Goal: Information Seeking & Learning: Learn about a topic

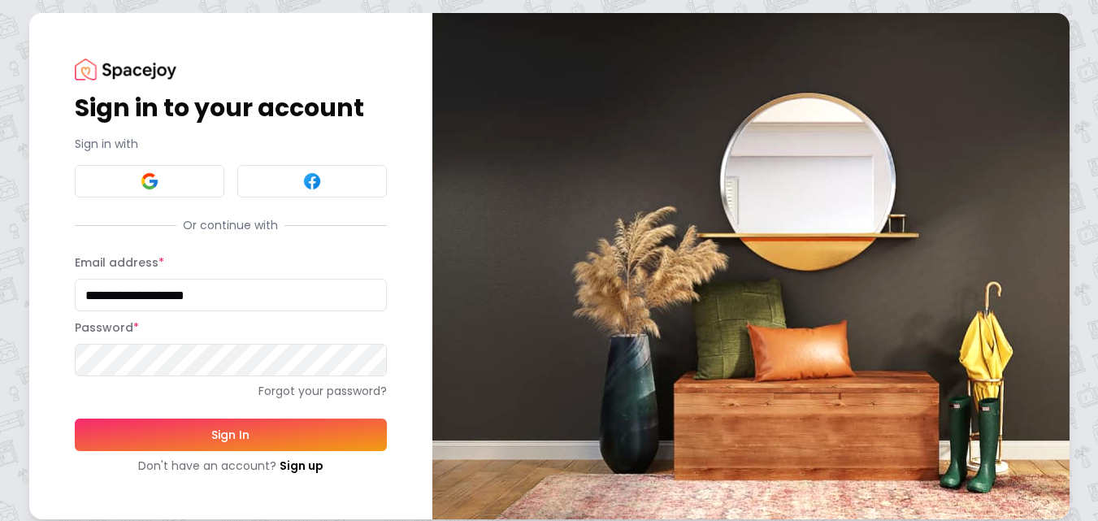
click at [220, 431] on button "Sign In" at bounding box center [231, 434] width 312 height 33
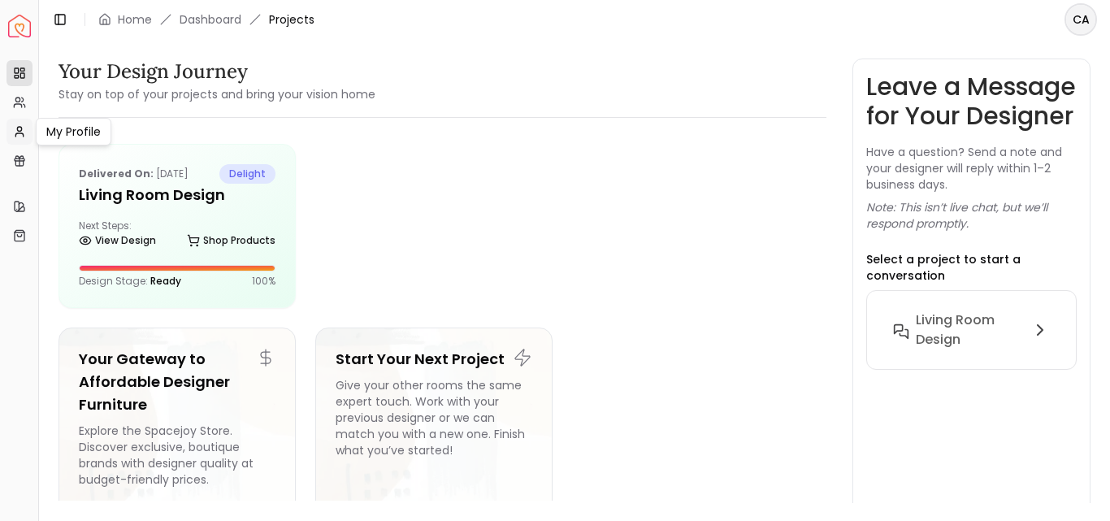
click at [19, 132] on icon at bounding box center [19, 131] width 13 height 13
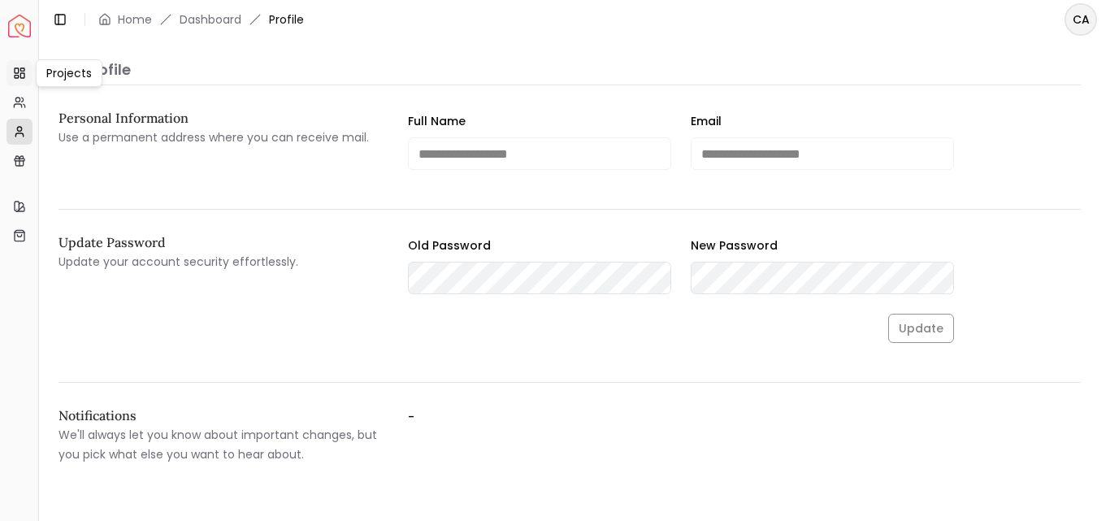
click at [20, 75] on rect at bounding box center [22, 75] width 4 height 5
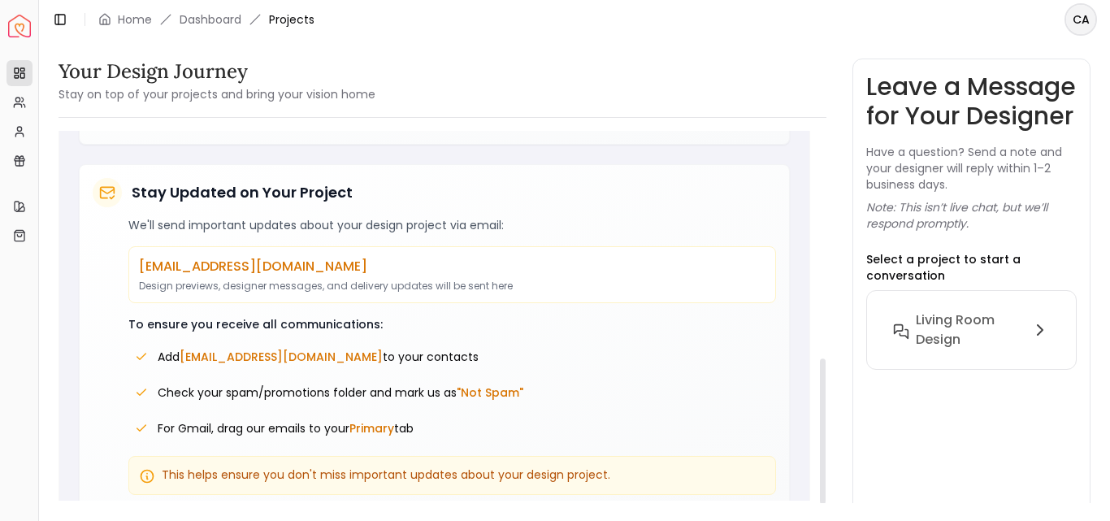
scroll to position [599, 0]
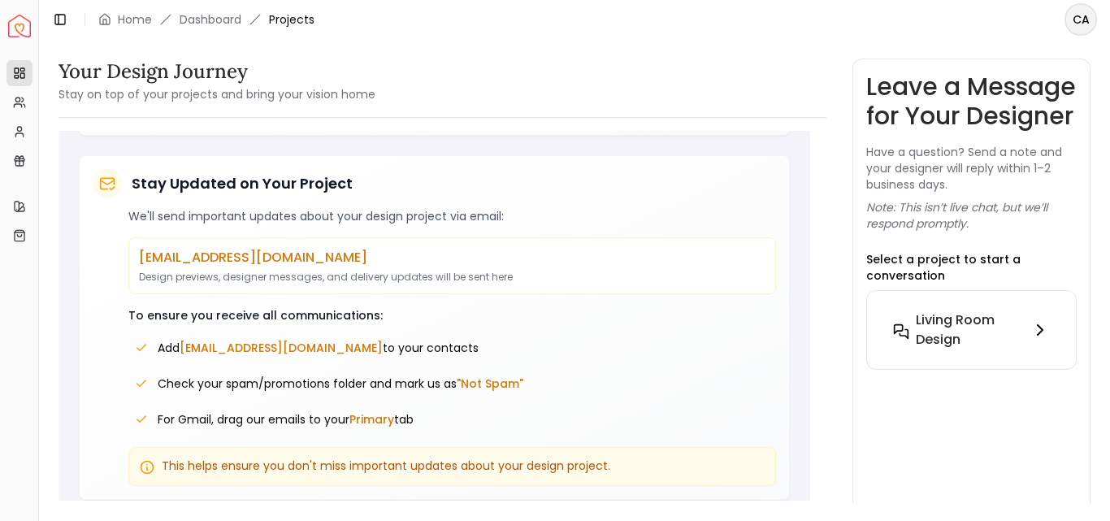
click at [970, 349] on h6 "Living Room Design" at bounding box center [970, 329] width 109 height 39
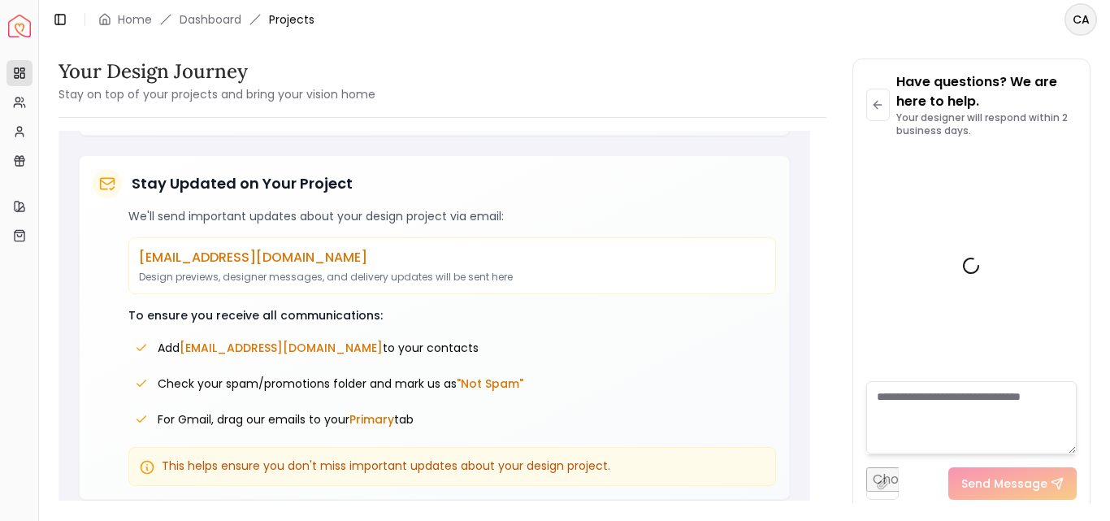
scroll to position [390, 0]
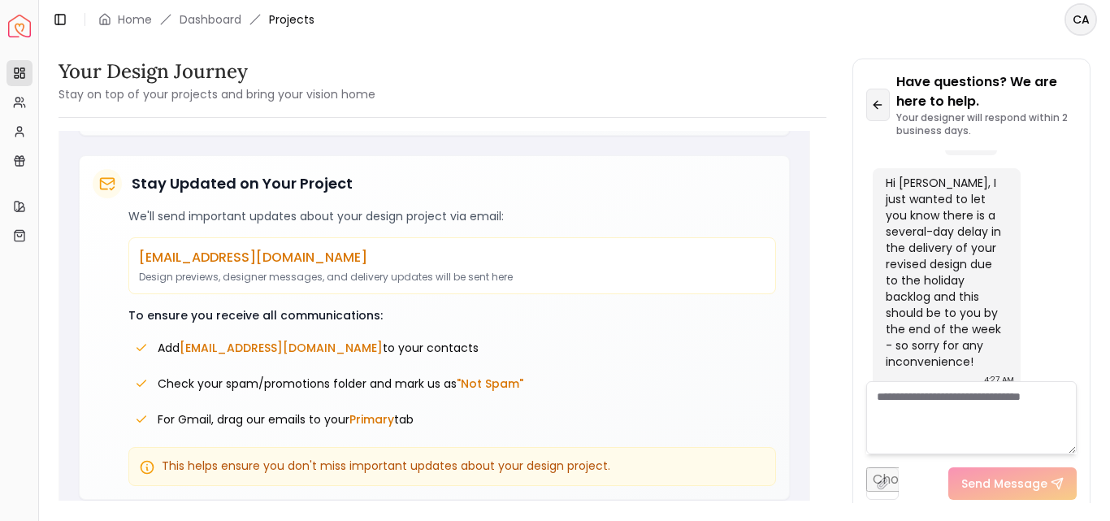
click at [878, 106] on icon at bounding box center [877, 104] width 13 height 13
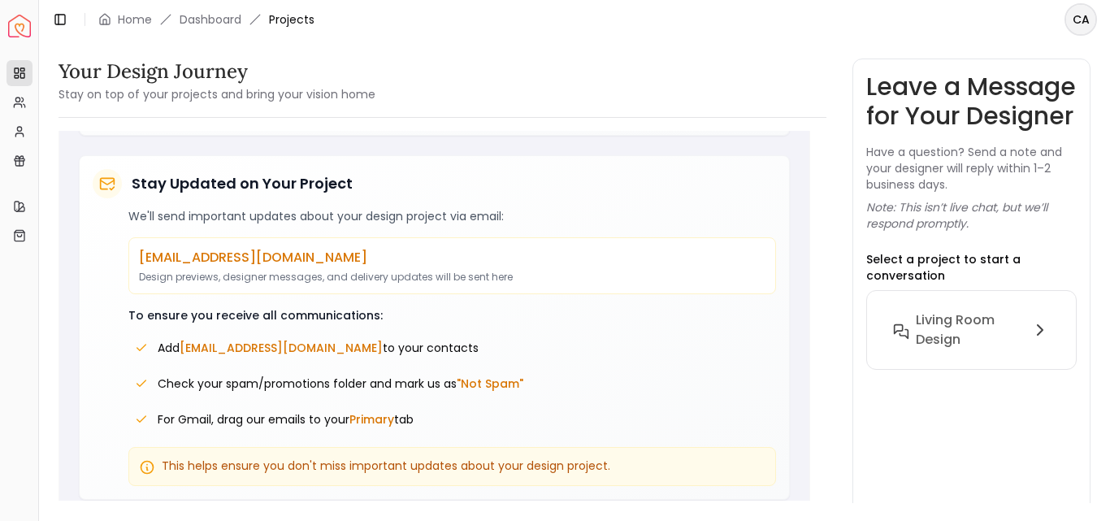
click at [732, 93] on div "Your Design Journey Stay on top of your projects and bring your vision home" at bounding box center [443, 82] width 768 height 46
click at [1085, 14] on html "Spacejoy Dashboard Overview Projects My Referrals My Profile Gift Card Balance …" at bounding box center [555, 260] width 1110 height 521
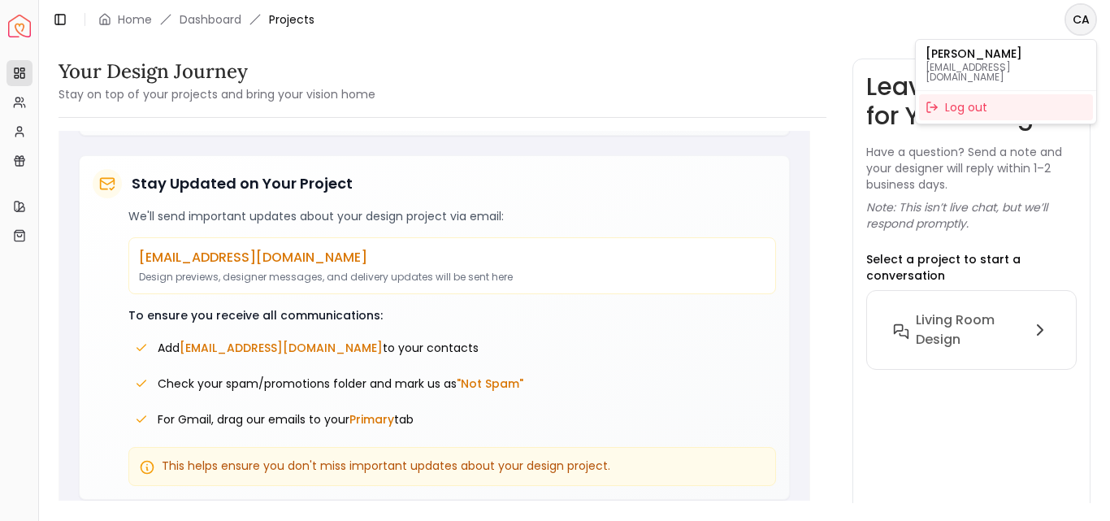
click at [592, 59] on html "Spacejoy Dashboard Overview Projects My Referrals My Profile Gift Card Balance …" at bounding box center [555, 260] width 1110 height 521
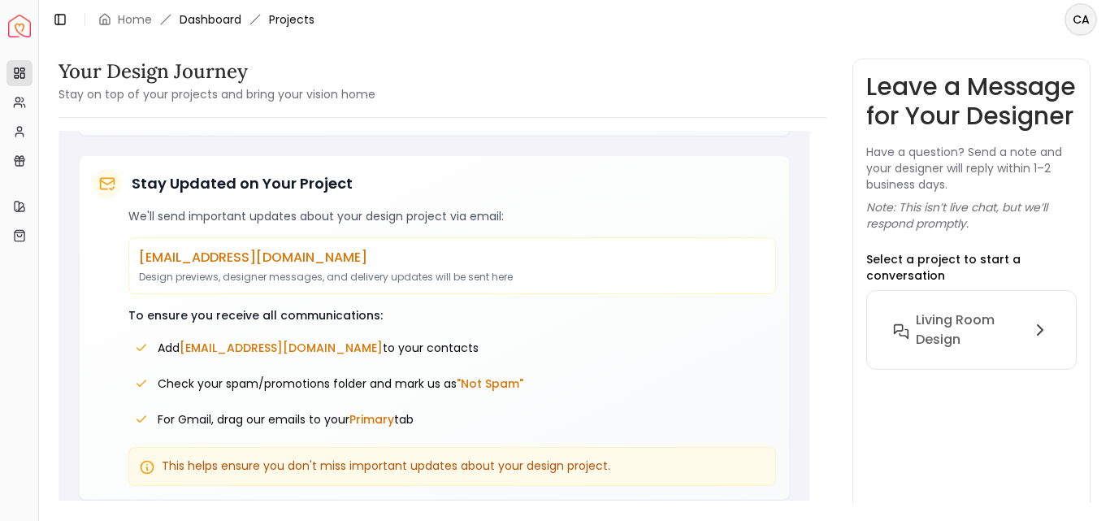
click at [202, 26] on link "Dashboard" at bounding box center [211, 19] width 62 height 16
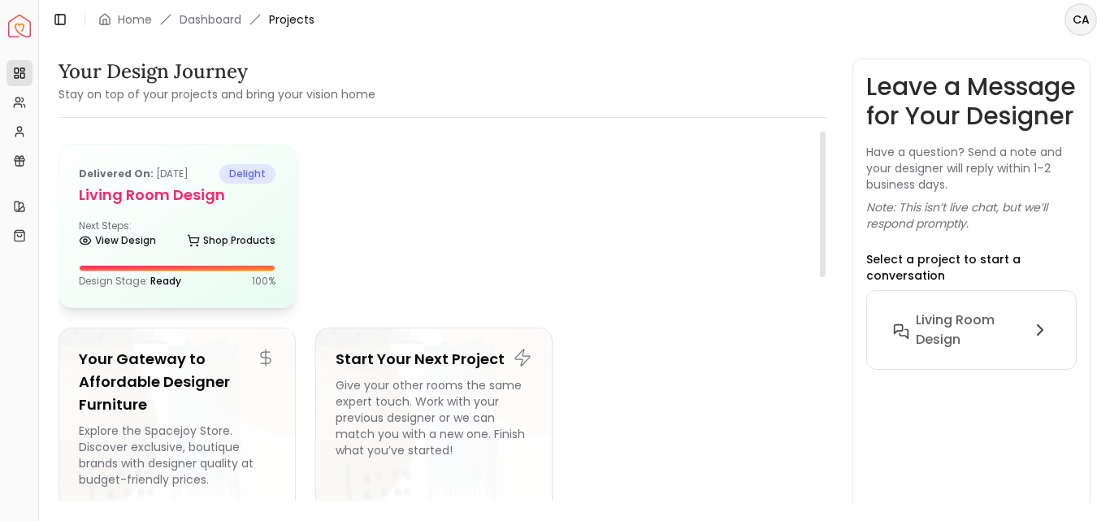
click at [227, 219] on div "Next Steps: View Design Shop Products" at bounding box center [177, 235] width 197 height 33
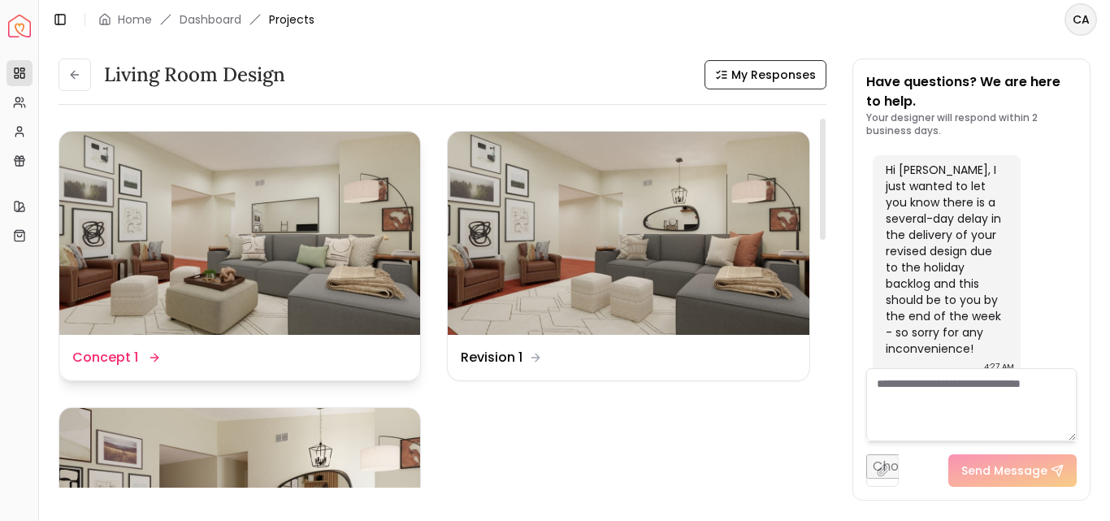
click at [301, 220] on img at bounding box center [239, 233] width 361 height 203
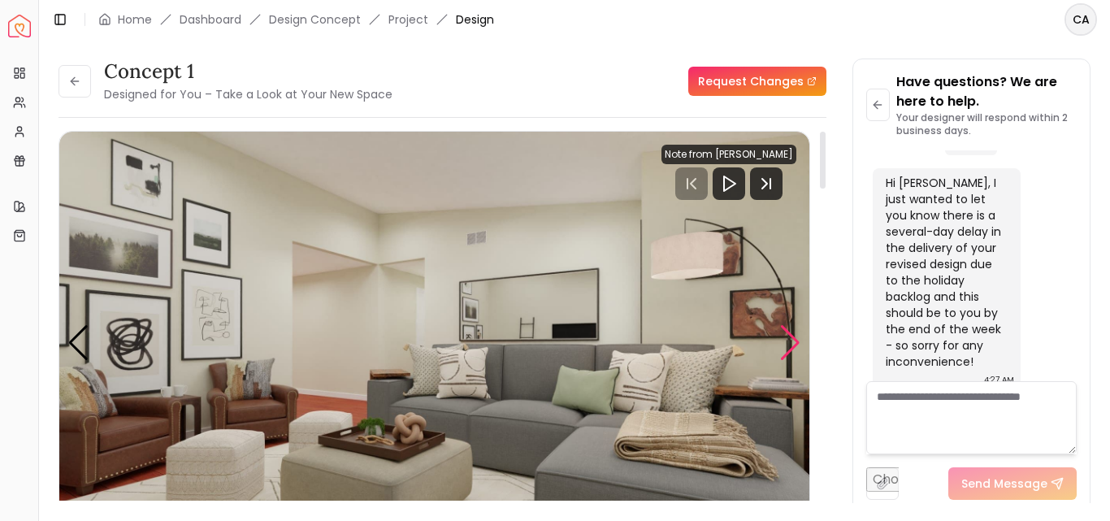
click at [789, 346] on div "Next slide" at bounding box center [790, 343] width 22 height 36
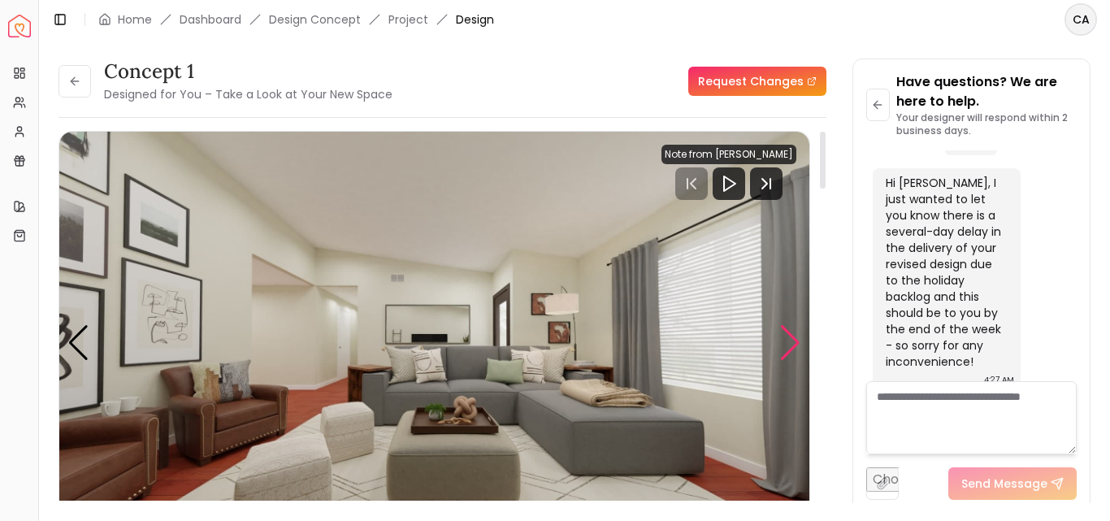
click at [789, 346] on div "Next slide" at bounding box center [790, 343] width 22 height 36
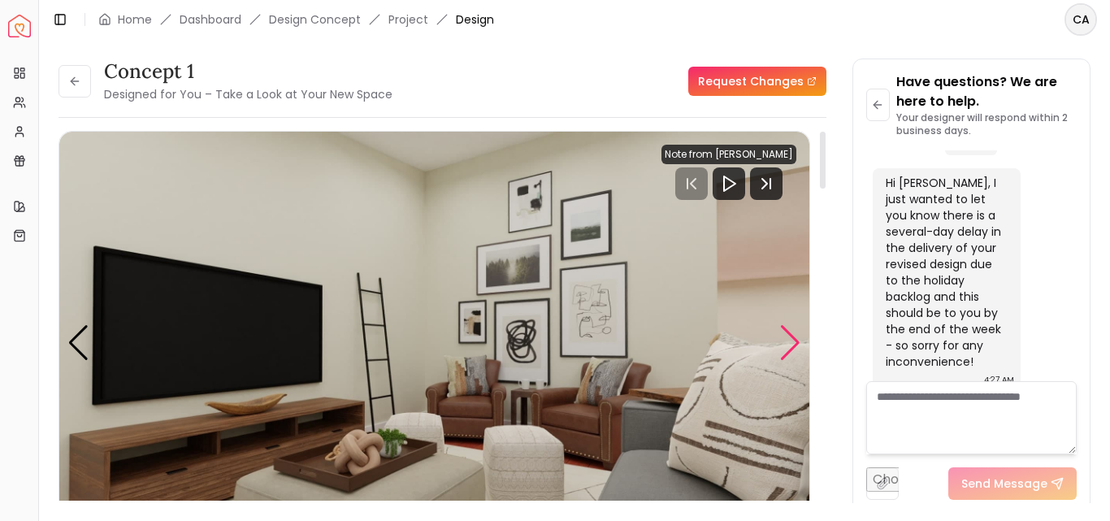
click at [789, 346] on div "Next slide" at bounding box center [790, 343] width 22 height 36
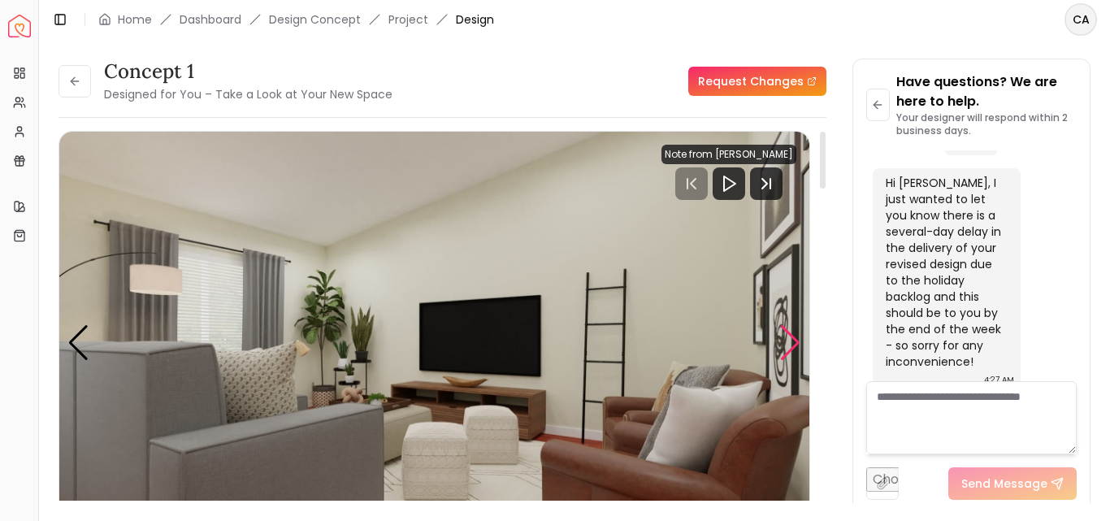
click at [789, 346] on div "Next slide" at bounding box center [790, 343] width 22 height 36
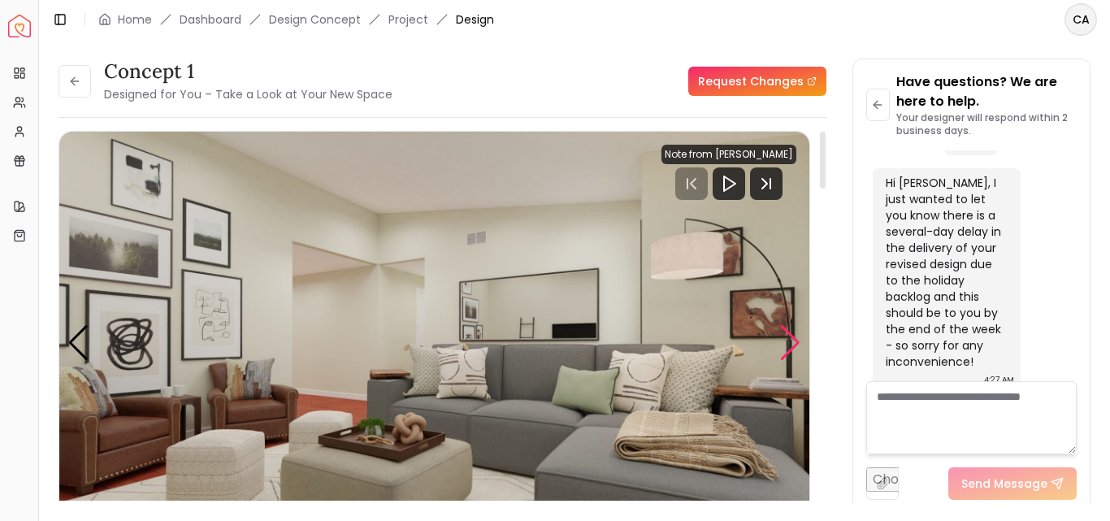
click at [789, 346] on div "Next slide" at bounding box center [790, 343] width 22 height 36
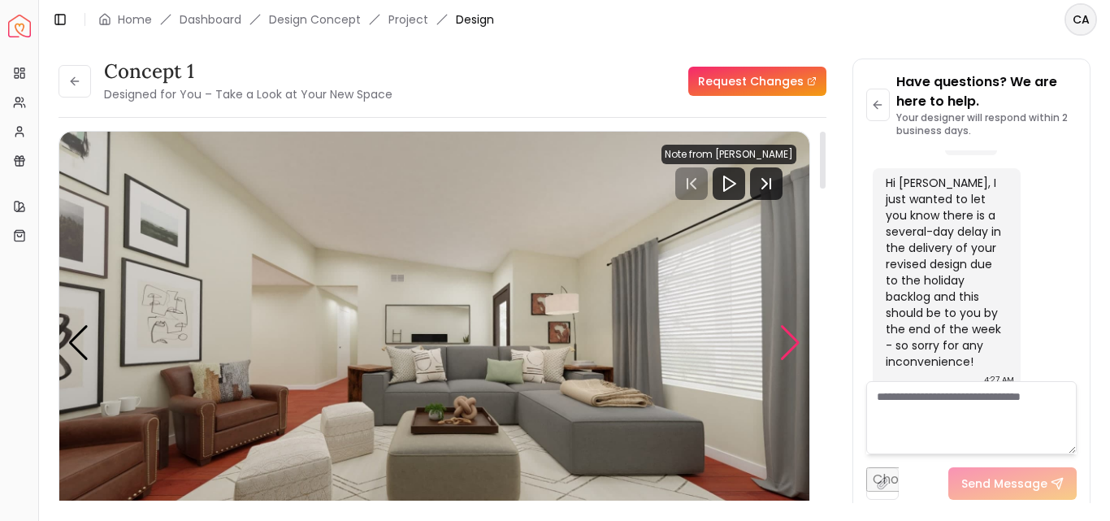
click at [789, 346] on div "Next slide" at bounding box center [790, 343] width 22 height 36
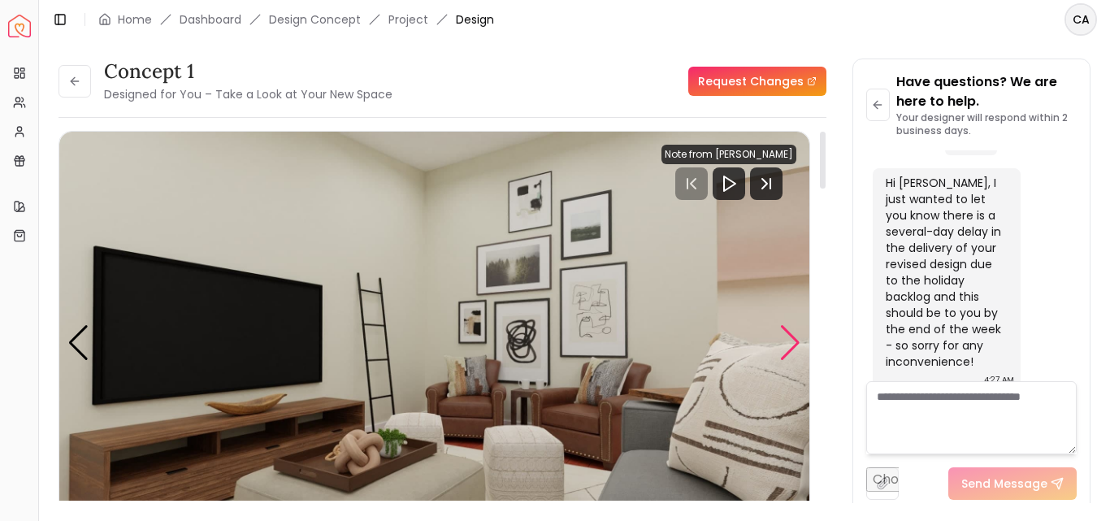
click at [789, 346] on div "Next slide" at bounding box center [790, 343] width 22 height 36
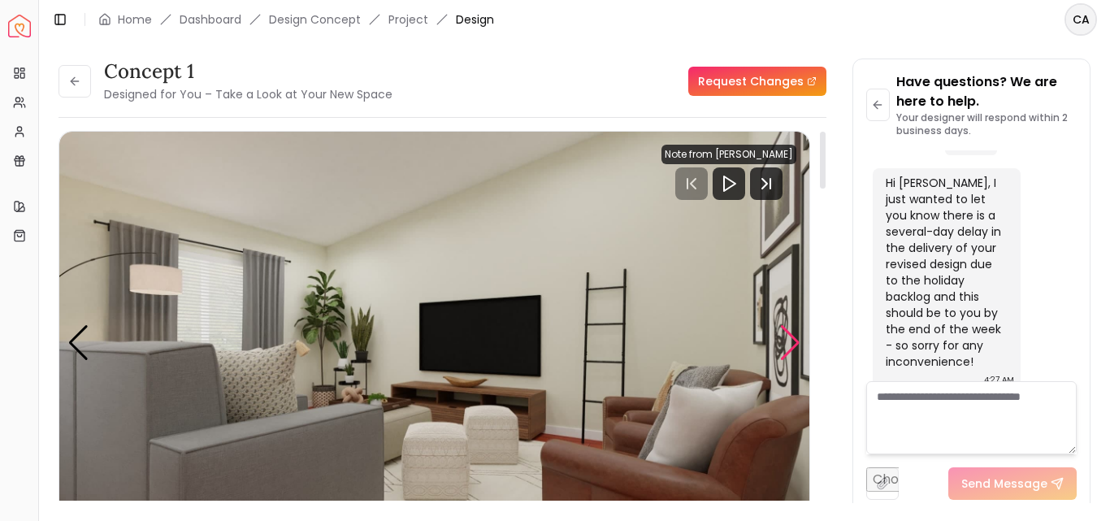
click at [789, 346] on div "Next slide" at bounding box center [790, 343] width 22 height 36
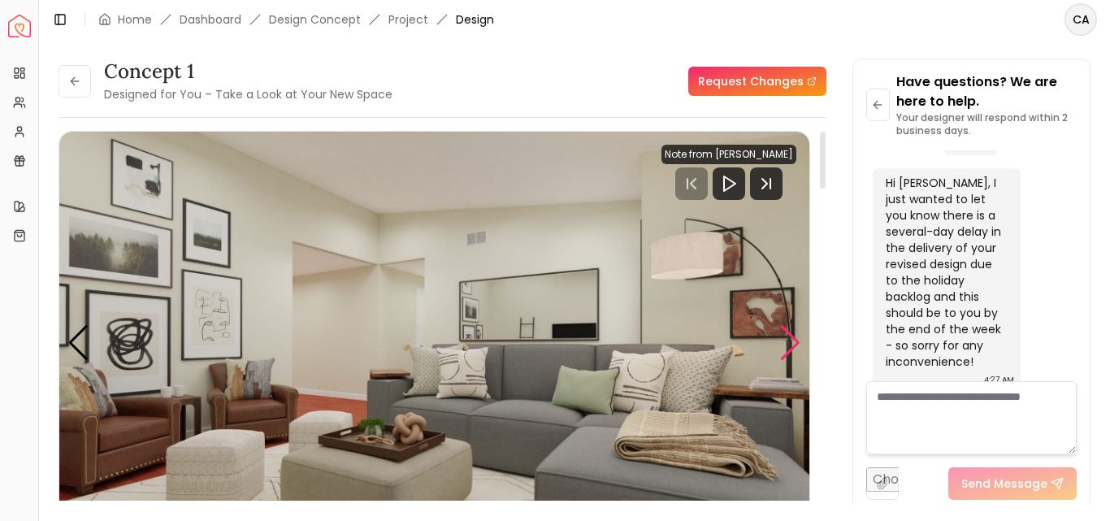
click at [789, 346] on div "Next slide" at bounding box center [790, 343] width 22 height 36
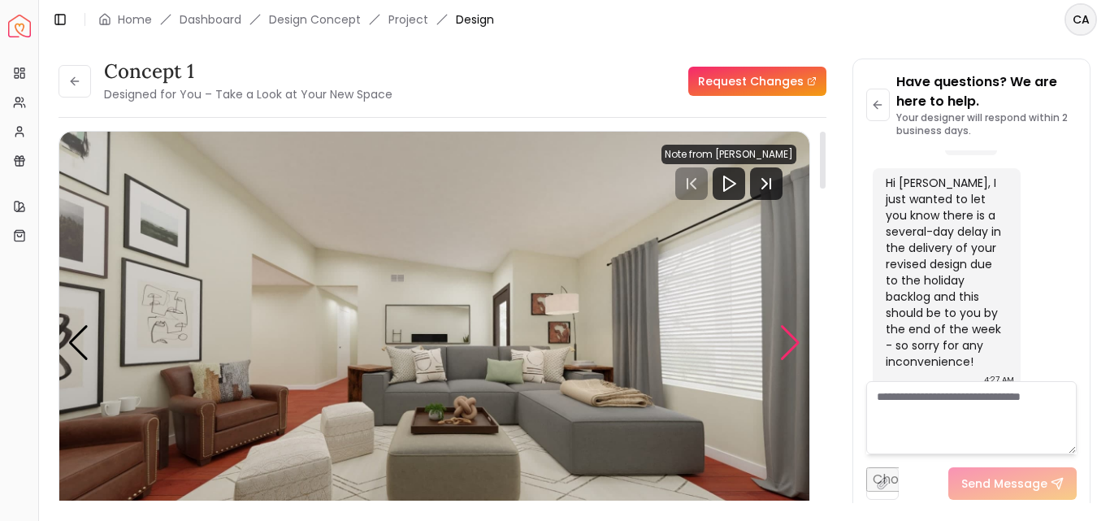
click at [790, 346] on div "Next slide" at bounding box center [790, 343] width 22 height 36
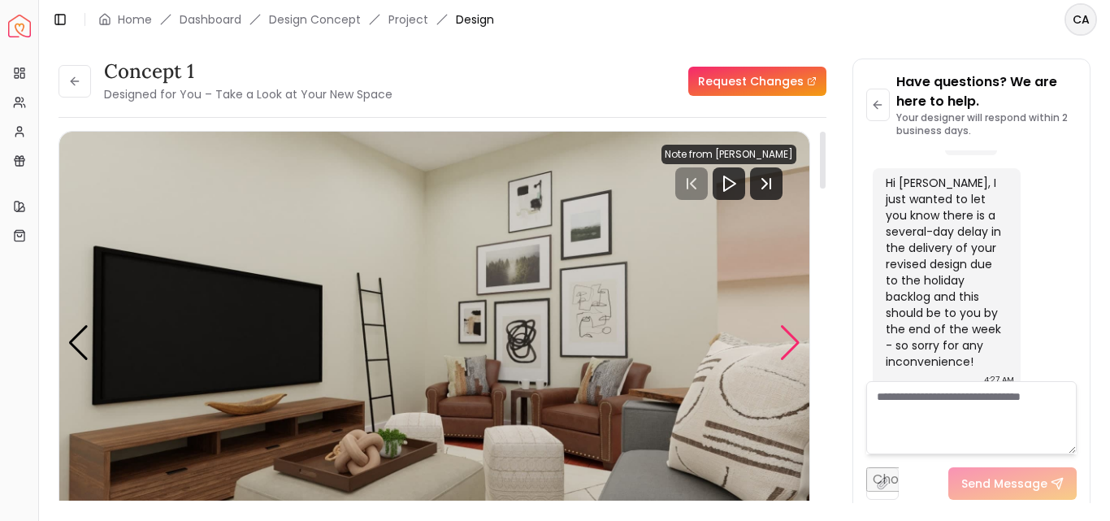
click at [790, 346] on div "Next slide" at bounding box center [790, 343] width 22 height 36
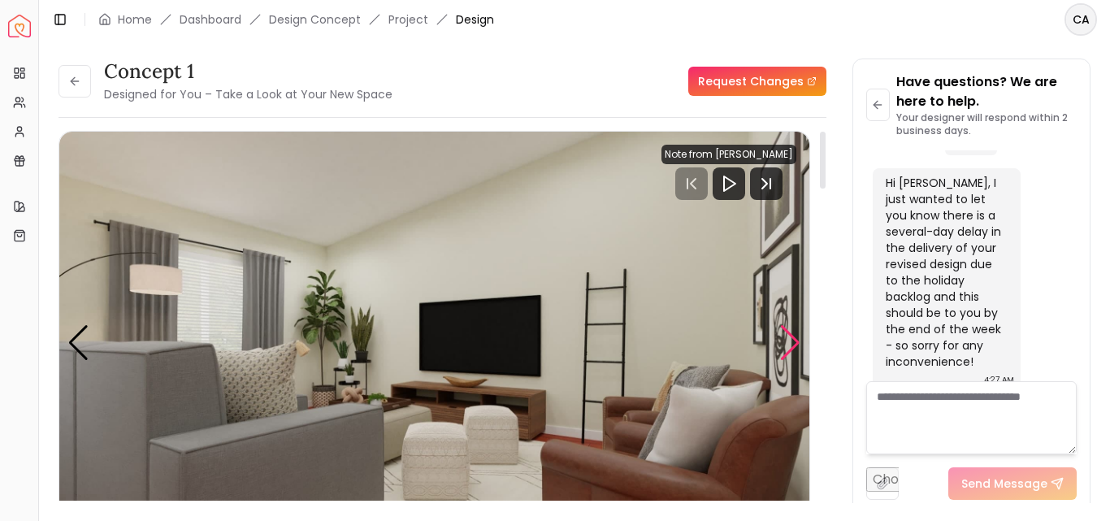
click at [790, 346] on div "Next slide" at bounding box center [790, 343] width 22 height 36
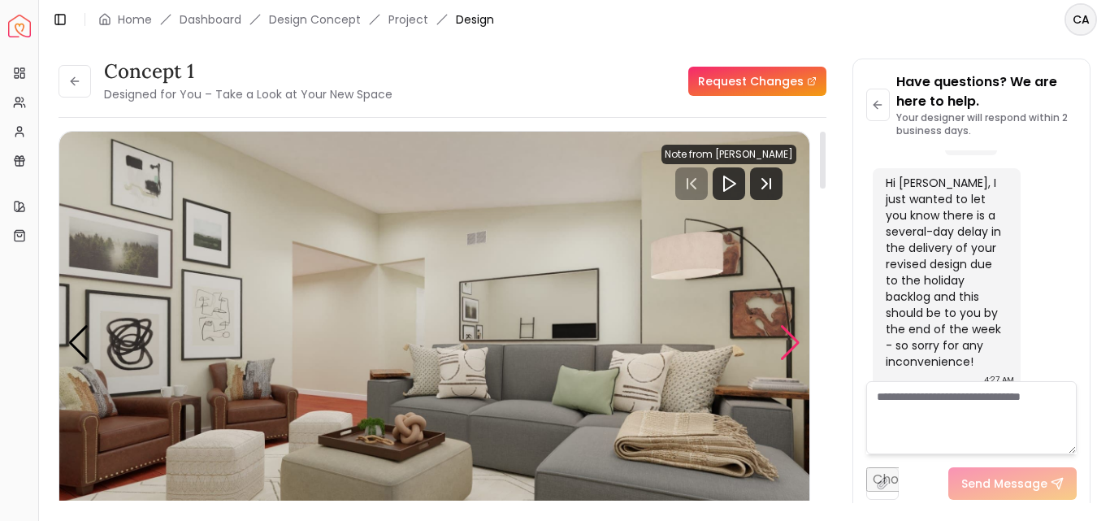
click at [790, 346] on div "Next slide" at bounding box center [790, 343] width 22 height 36
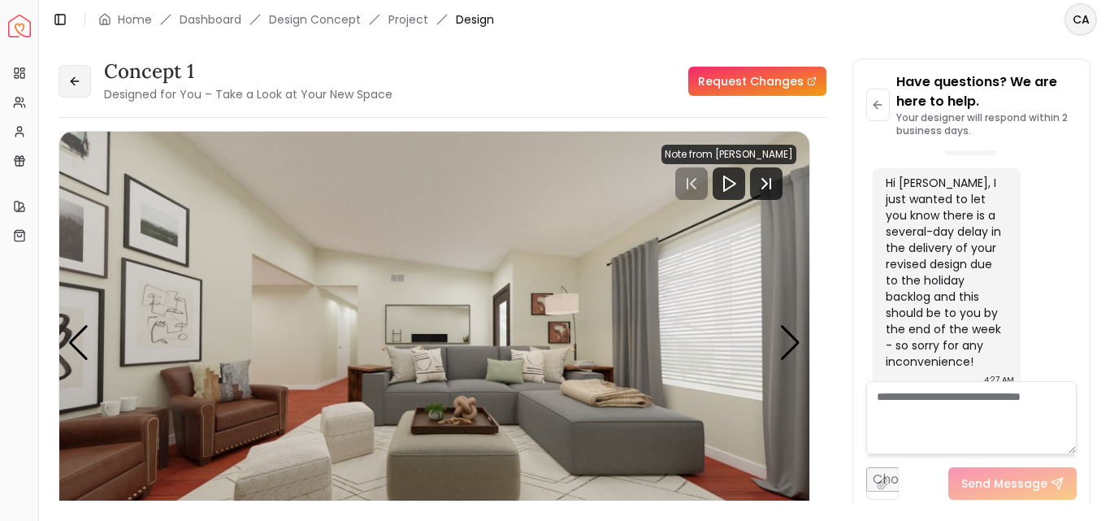
click at [73, 87] on icon at bounding box center [74, 81] width 13 height 13
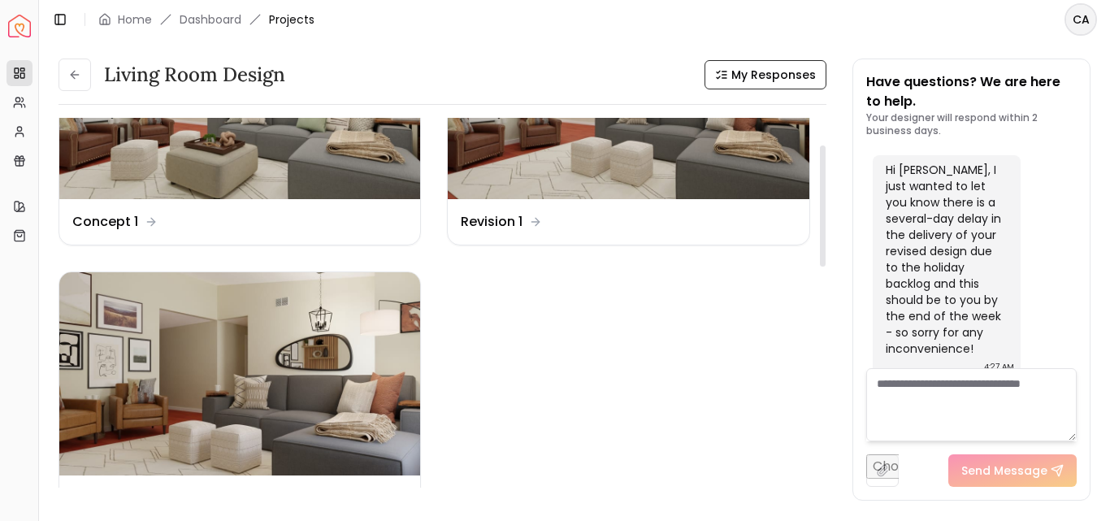
scroll to position [163, 0]
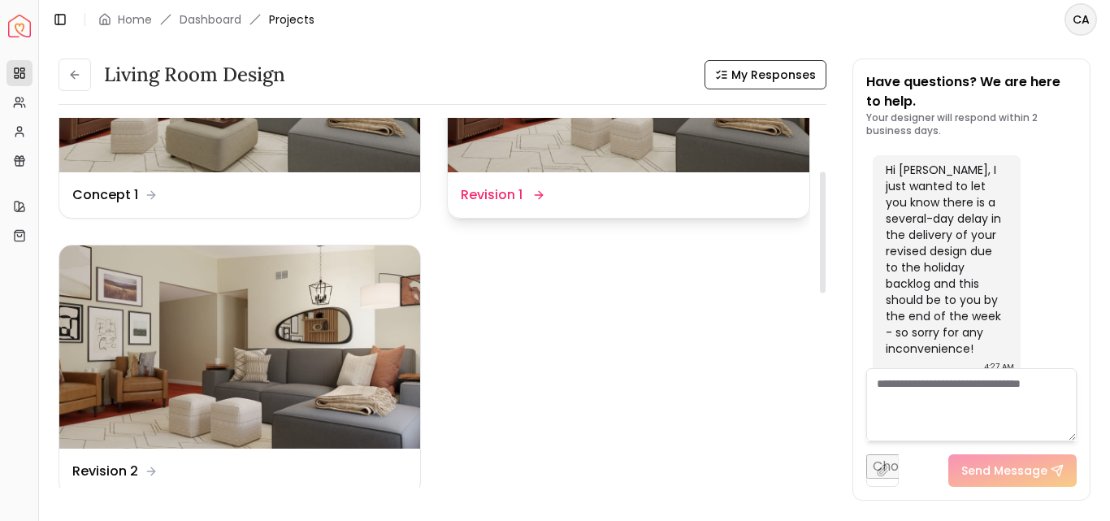
click at [556, 189] on div "Design Name Revision 1" at bounding box center [628, 195] width 335 height 20
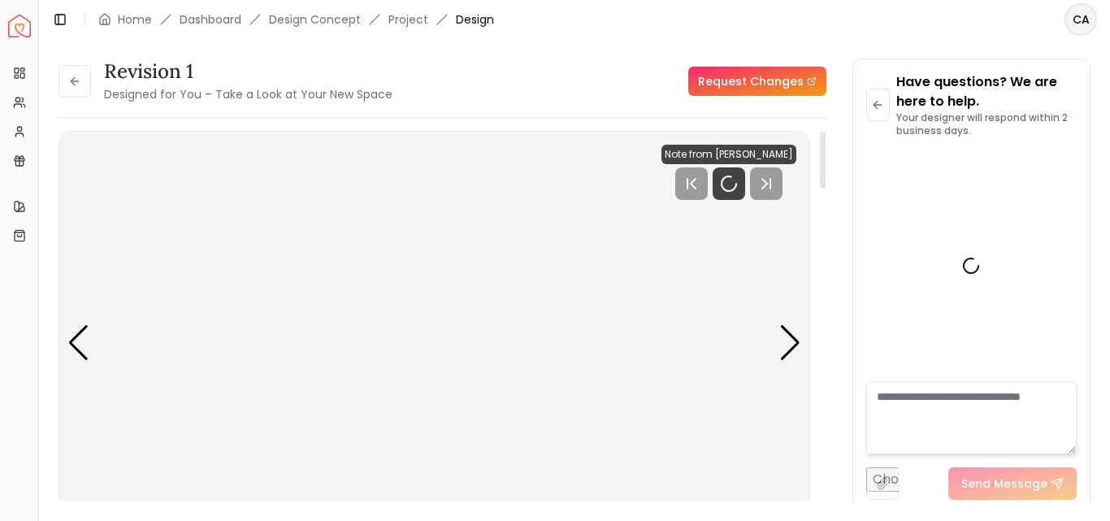
scroll to position [390, 0]
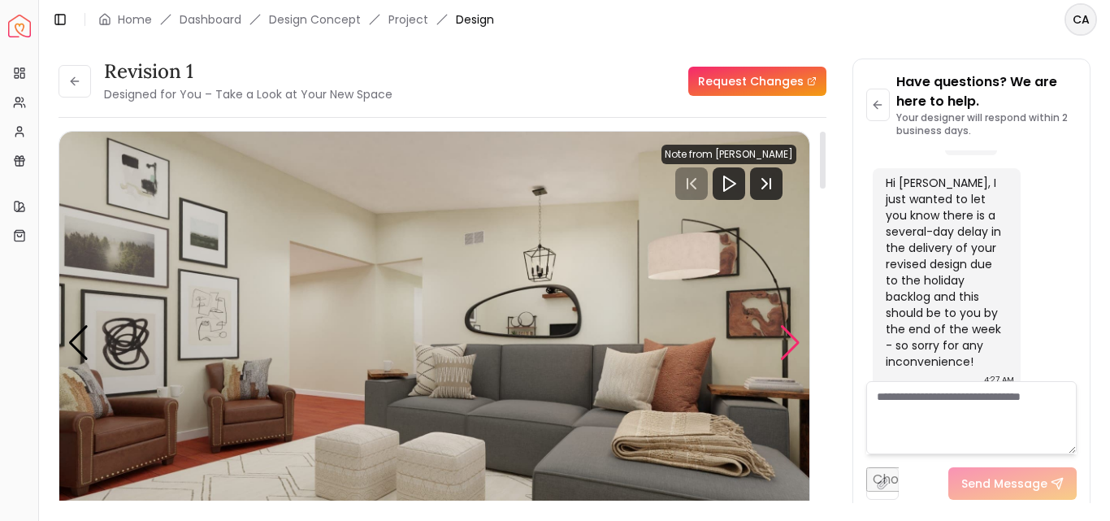
click at [779, 346] on div "Next slide" at bounding box center [790, 343] width 22 height 36
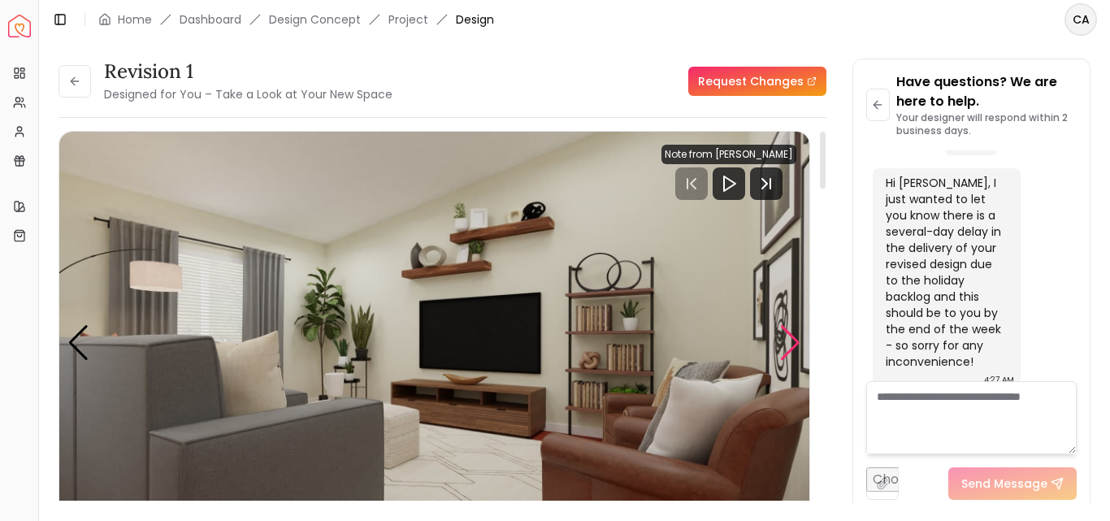
click at [779, 346] on div "Next slide" at bounding box center [790, 343] width 22 height 36
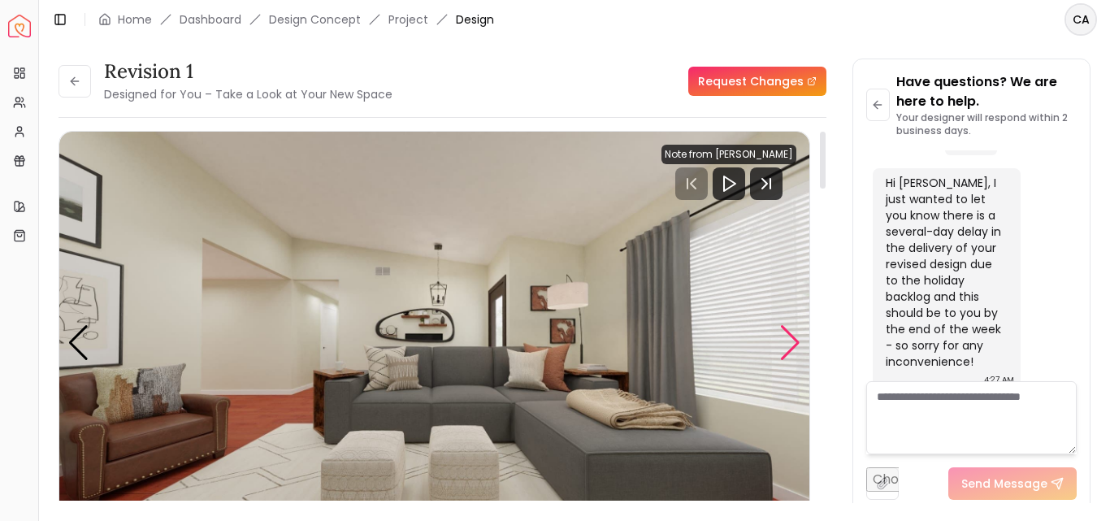
click at [779, 346] on div "Next slide" at bounding box center [790, 343] width 22 height 36
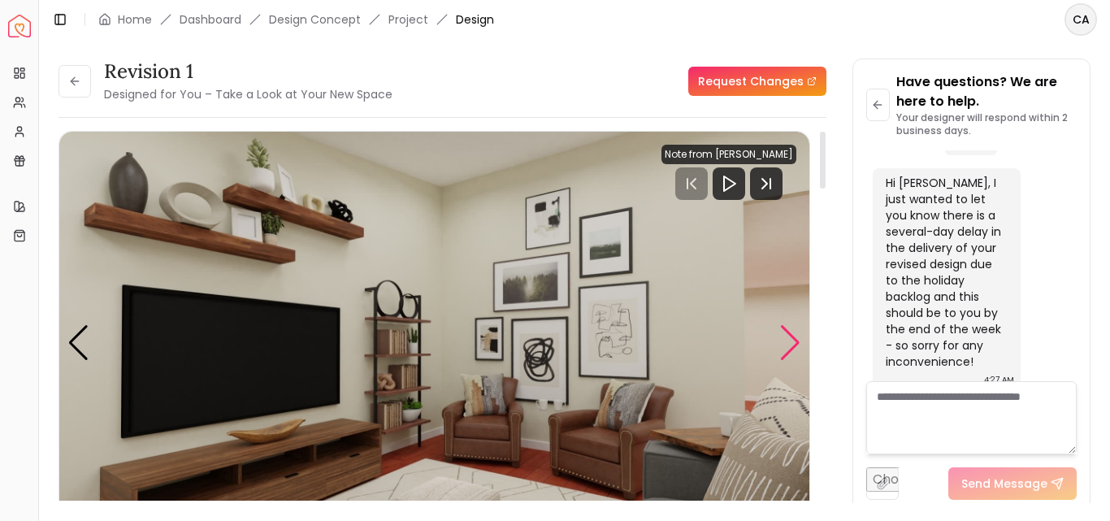
click at [779, 346] on div "Next slide" at bounding box center [790, 343] width 22 height 36
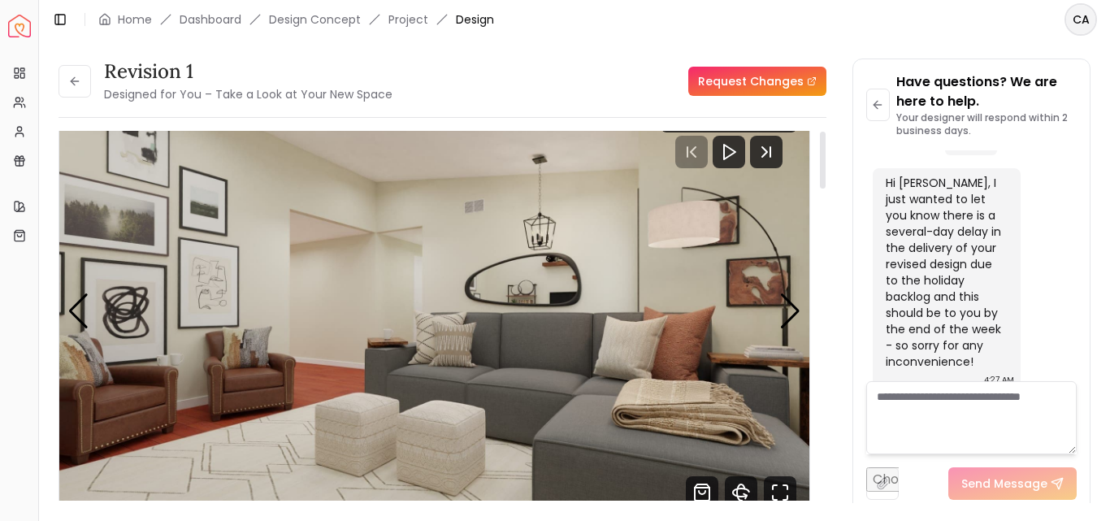
scroll to position [0, 0]
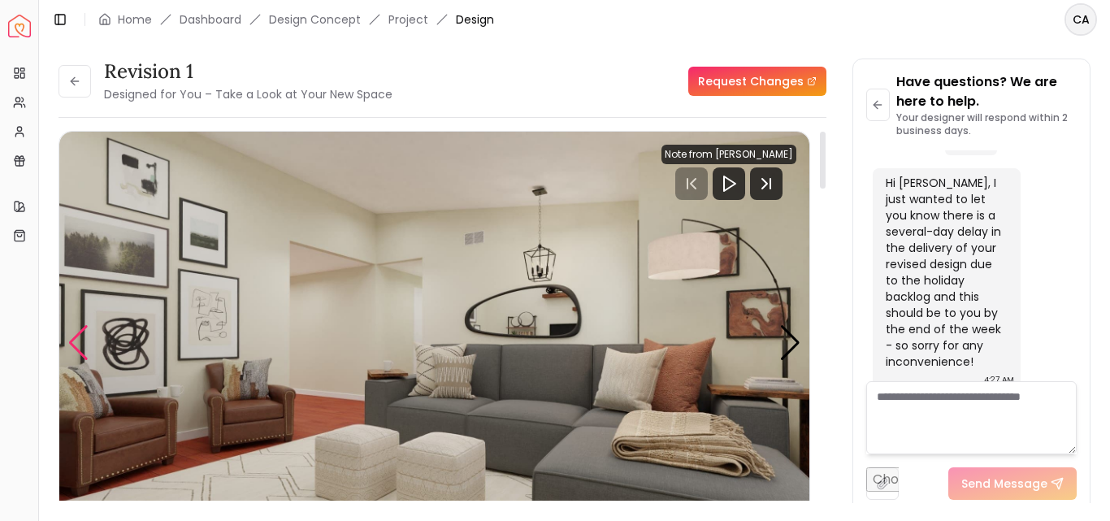
click at [76, 337] on div "Previous slide" at bounding box center [78, 343] width 22 height 36
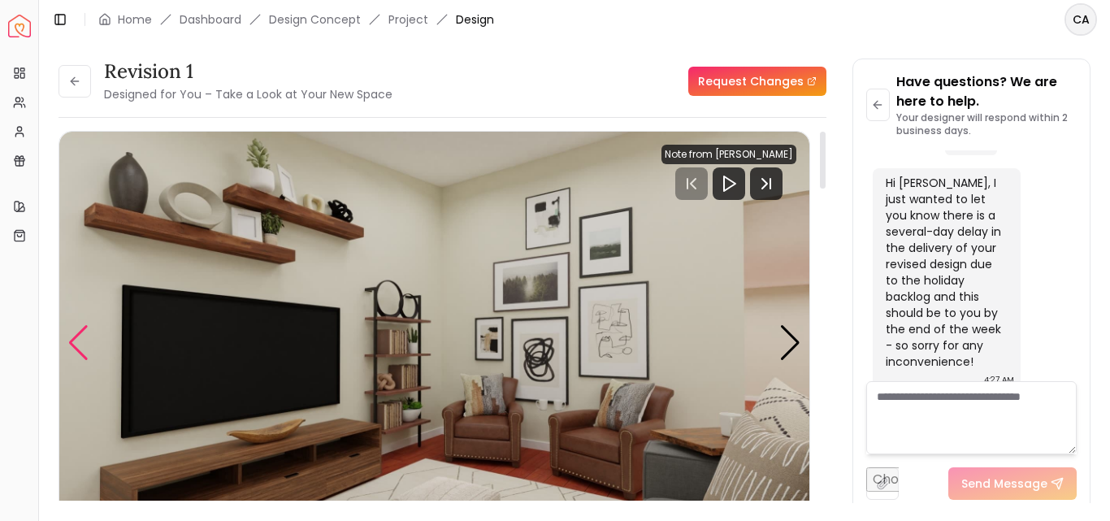
click at [76, 337] on div "Previous slide" at bounding box center [78, 343] width 22 height 36
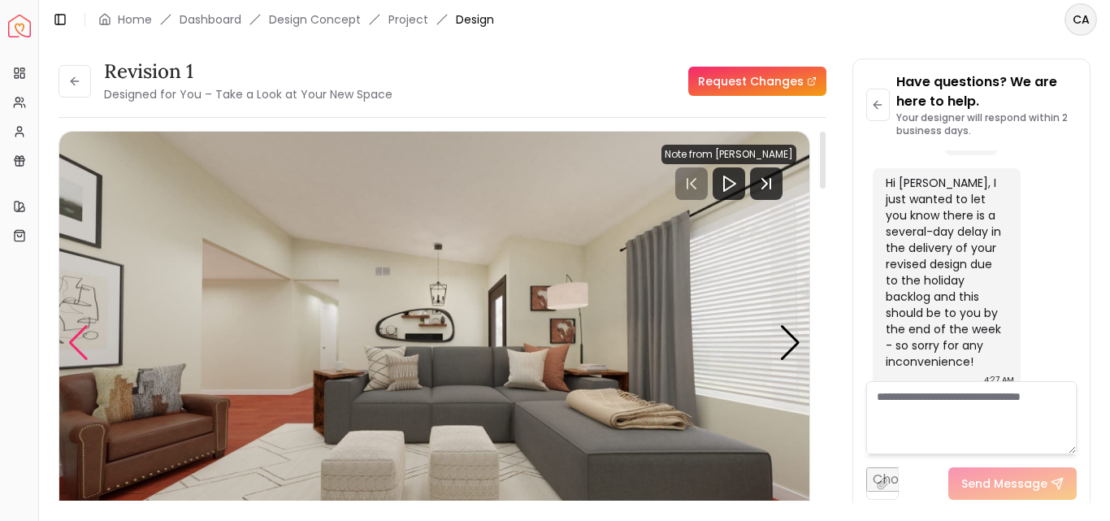
click at [76, 337] on div "Previous slide" at bounding box center [78, 343] width 22 height 36
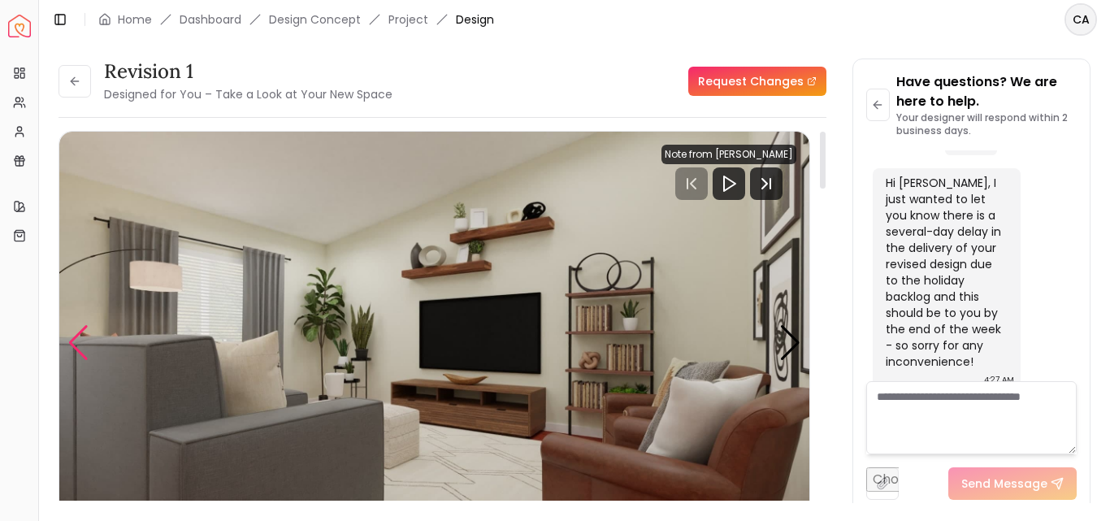
click at [76, 337] on div "Previous slide" at bounding box center [78, 343] width 22 height 36
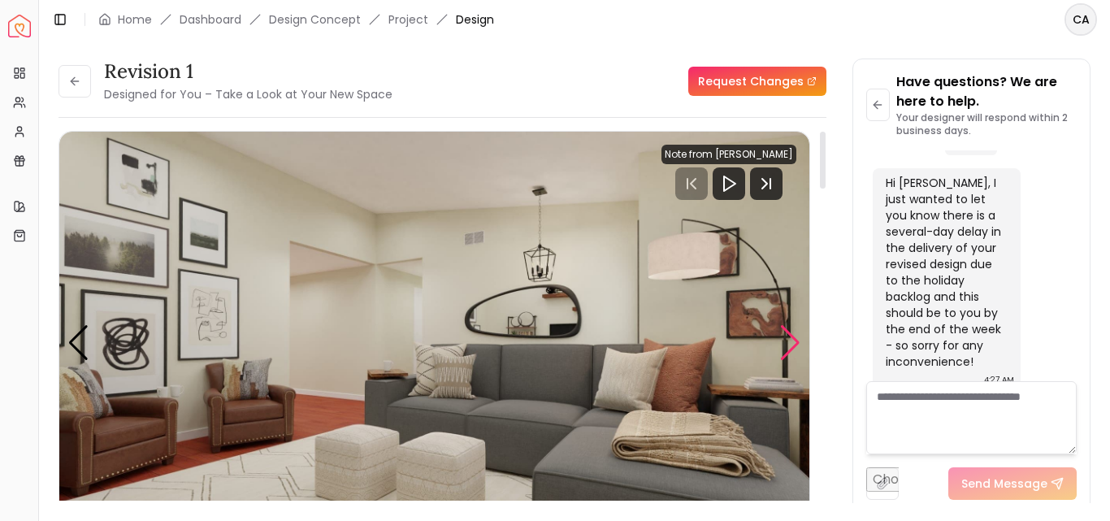
click at [789, 345] on div "Next slide" at bounding box center [790, 343] width 22 height 36
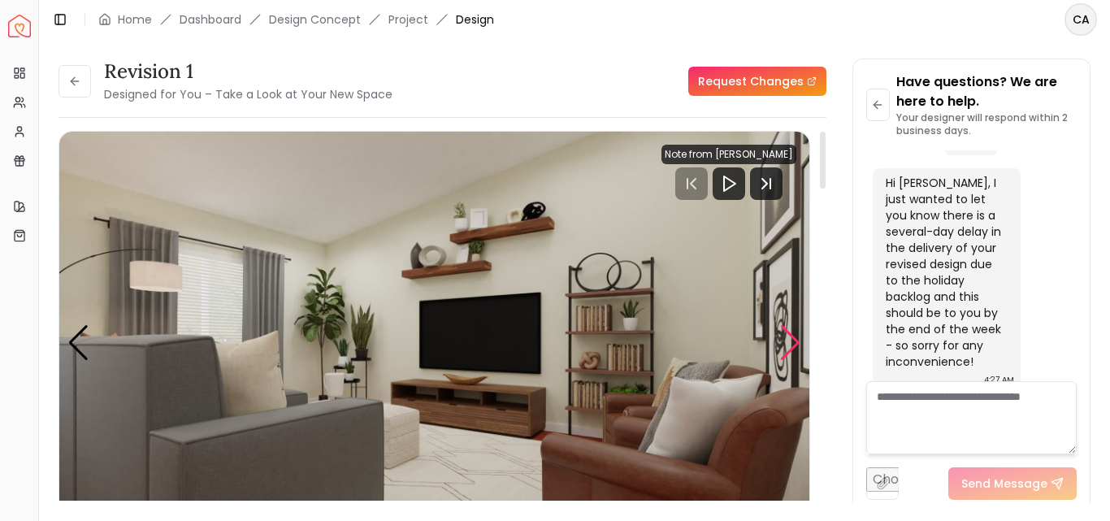
click at [795, 343] on div "Next slide" at bounding box center [790, 343] width 22 height 36
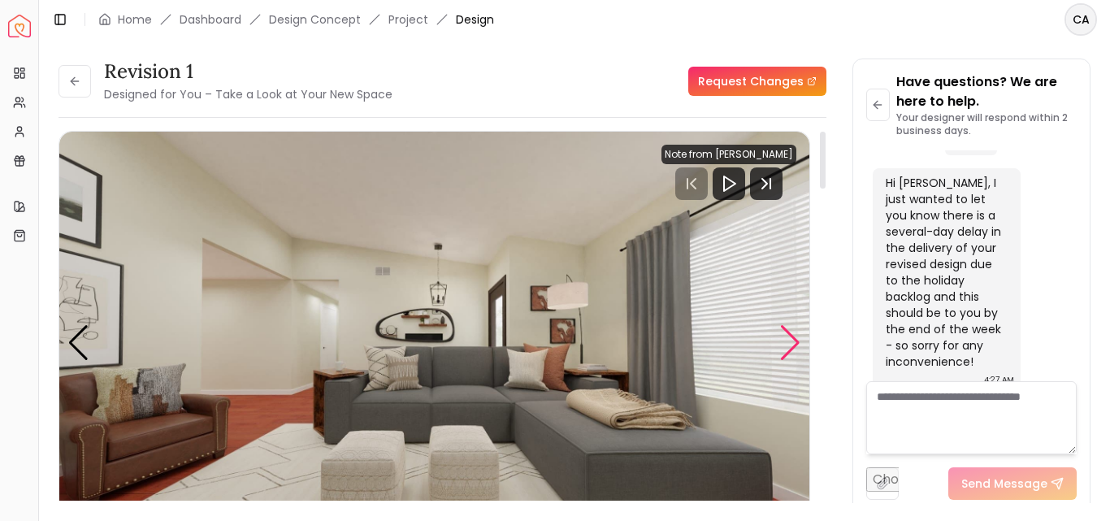
click at [790, 341] on div "Next slide" at bounding box center [790, 343] width 22 height 36
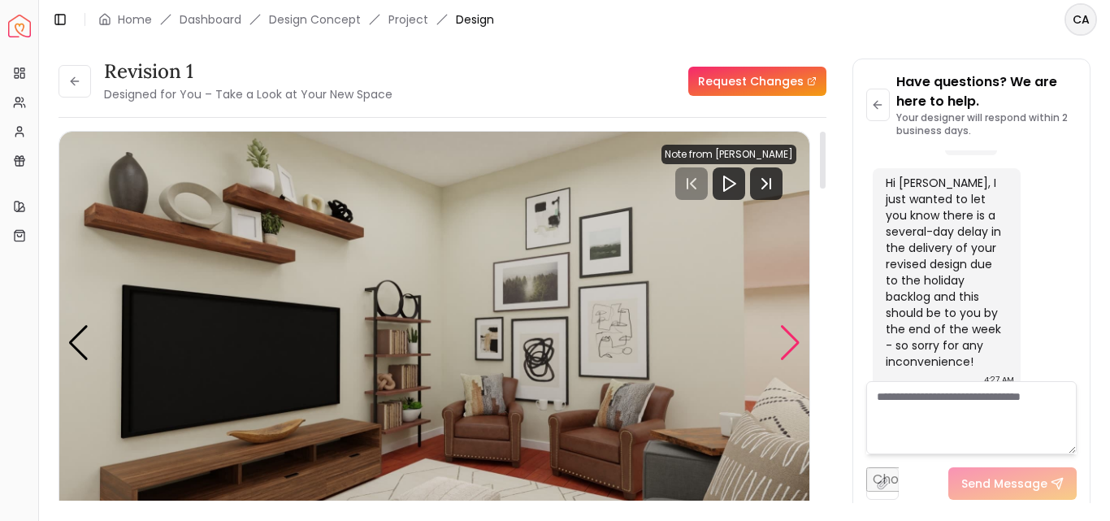
click at [790, 341] on div "Next slide" at bounding box center [790, 343] width 22 height 36
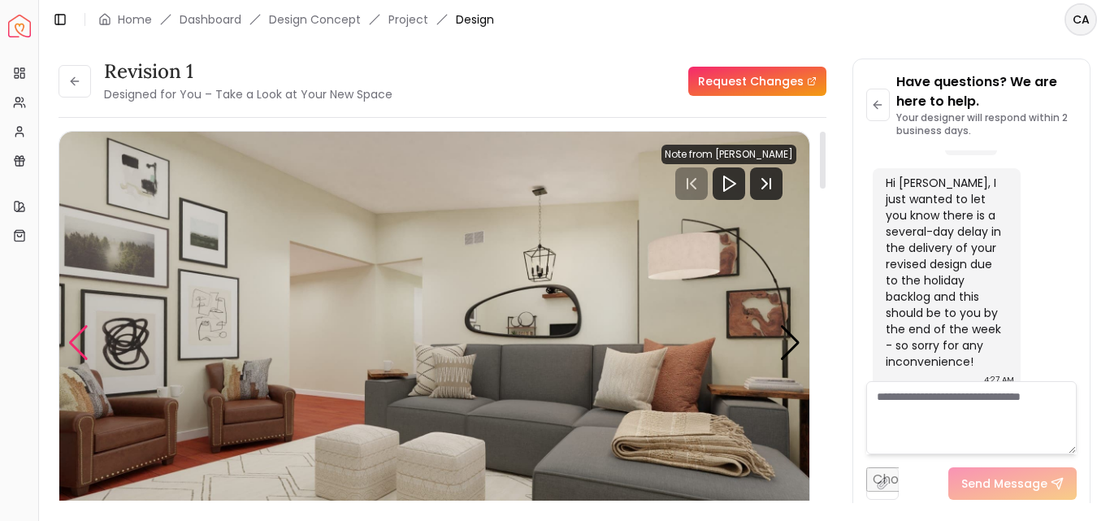
click at [75, 337] on div "Previous slide" at bounding box center [78, 343] width 22 height 36
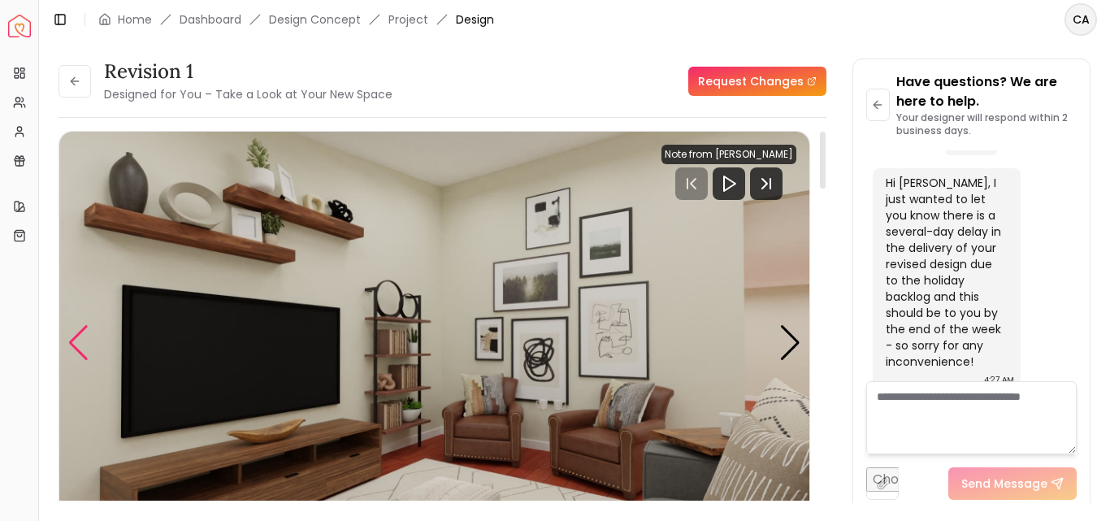
click at [76, 336] on div "Previous slide" at bounding box center [78, 343] width 22 height 36
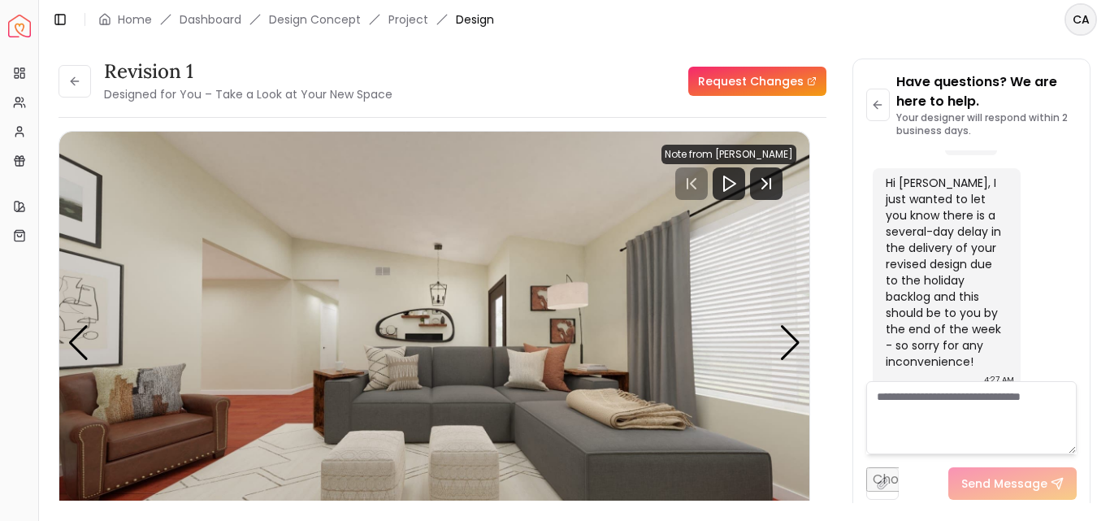
click at [871, 24] on header "Toggle Sidebar Home Dashboard Design Concept Project Design CA" at bounding box center [574, 19] width 1071 height 39
click at [787, 340] on div "Next slide" at bounding box center [790, 343] width 22 height 36
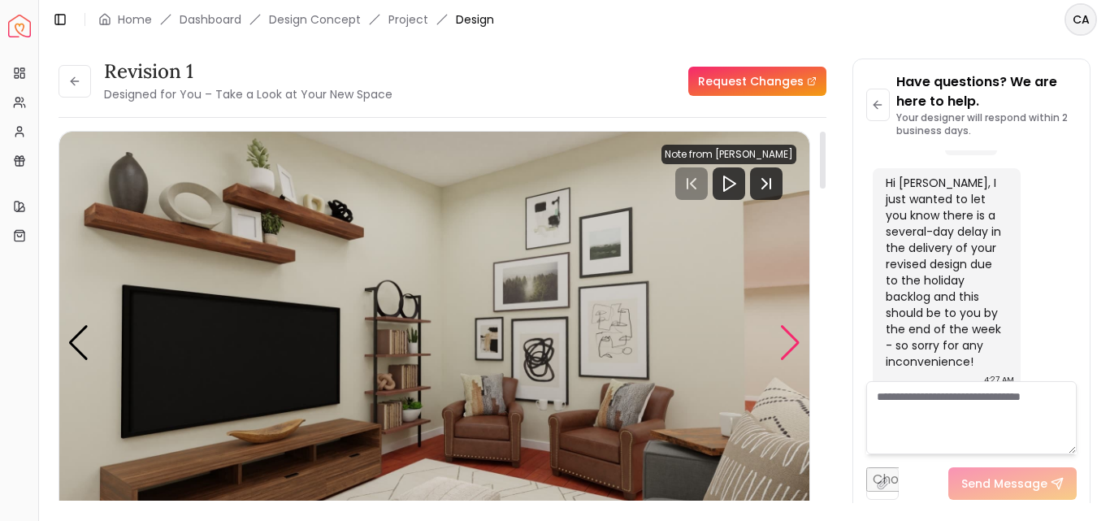
click at [787, 340] on div "Next slide" at bounding box center [790, 343] width 22 height 36
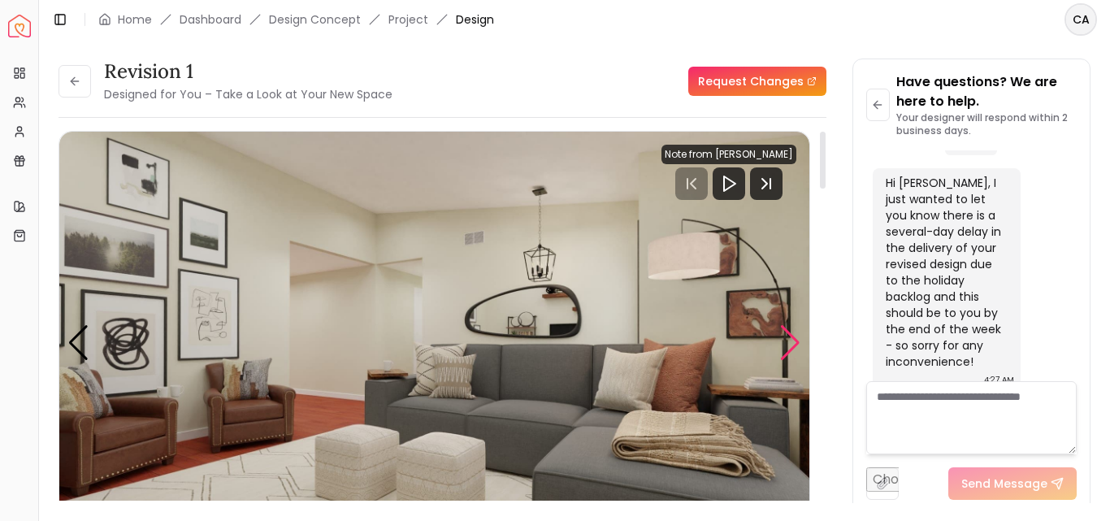
click at [788, 340] on div "Next slide" at bounding box center [790, 343] width 22 height 36
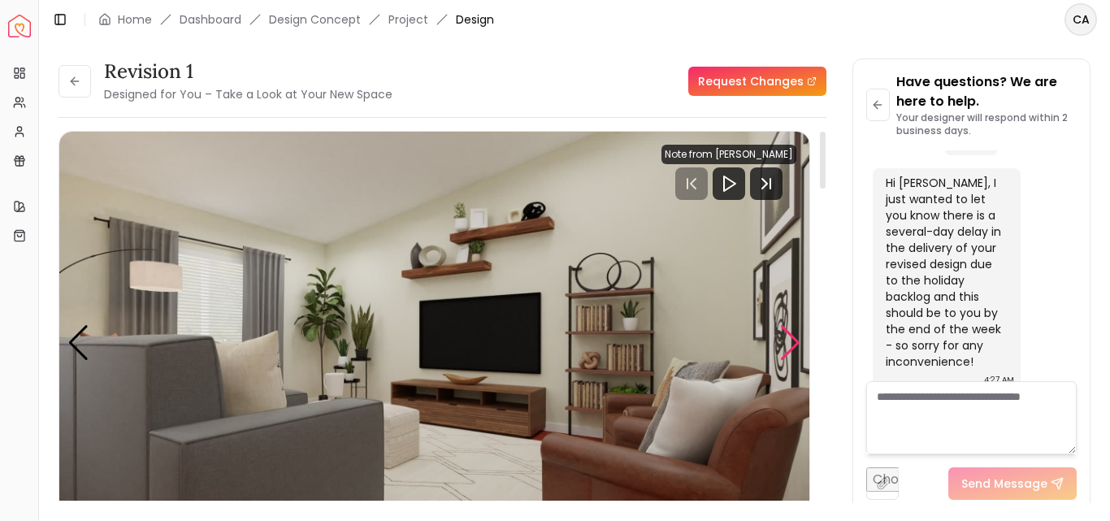
scroll to position [81, 0]
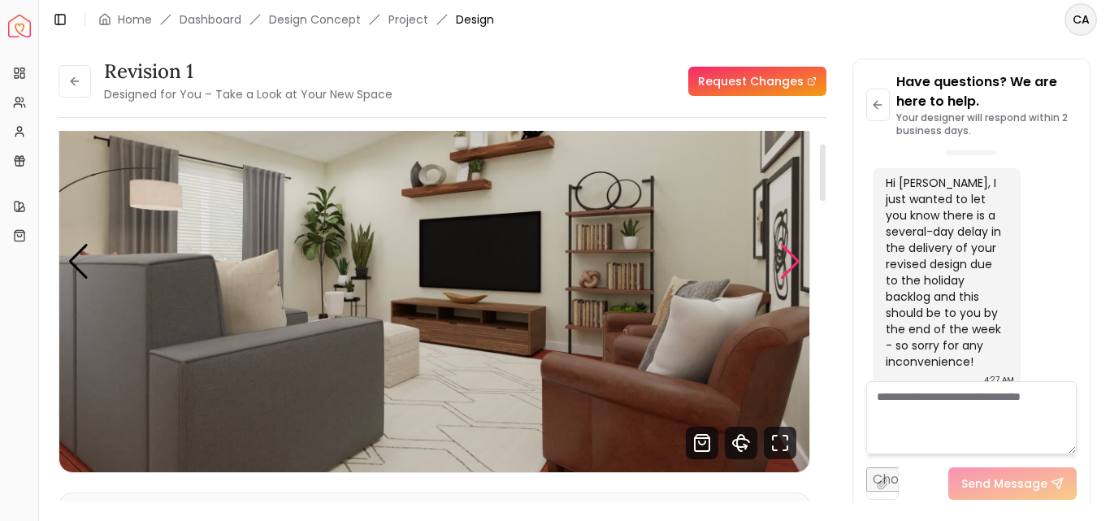
click at [787, 262] on div "Next slide" at bounding box center [790, 262] width 22 height 36
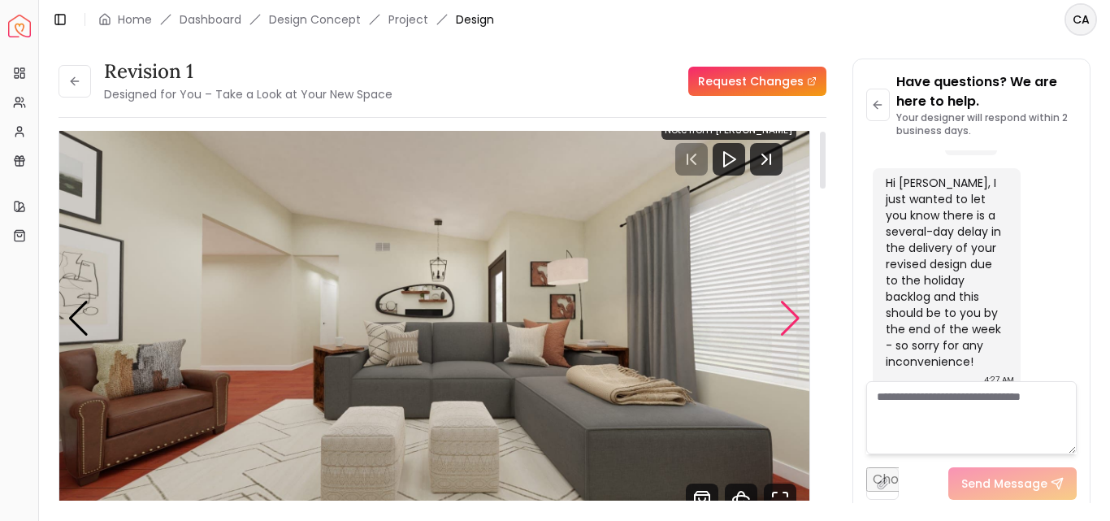
scroll to position [0, 0]
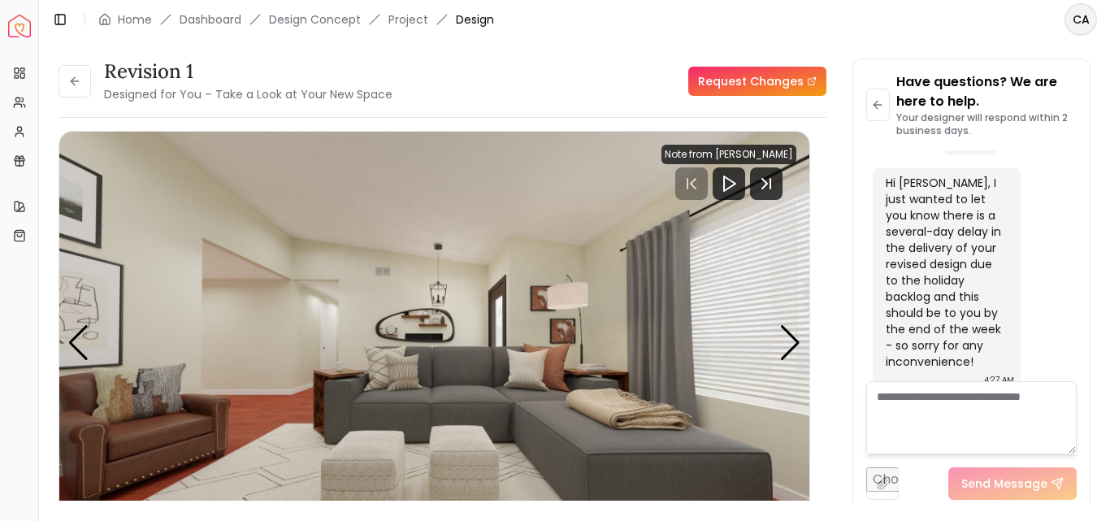
click at [1056, 152] on div "30/05/2023 Hi Cassandra! My name is Micaela, I will be the designer working on …" at bounding box center [971, 78] width 211 height 637
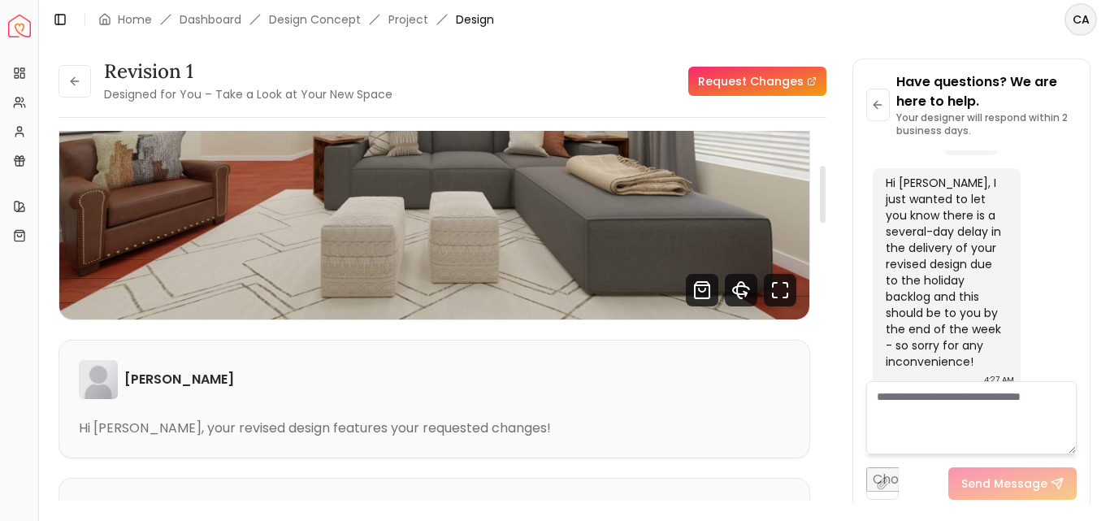
scroll to position [244, 0]
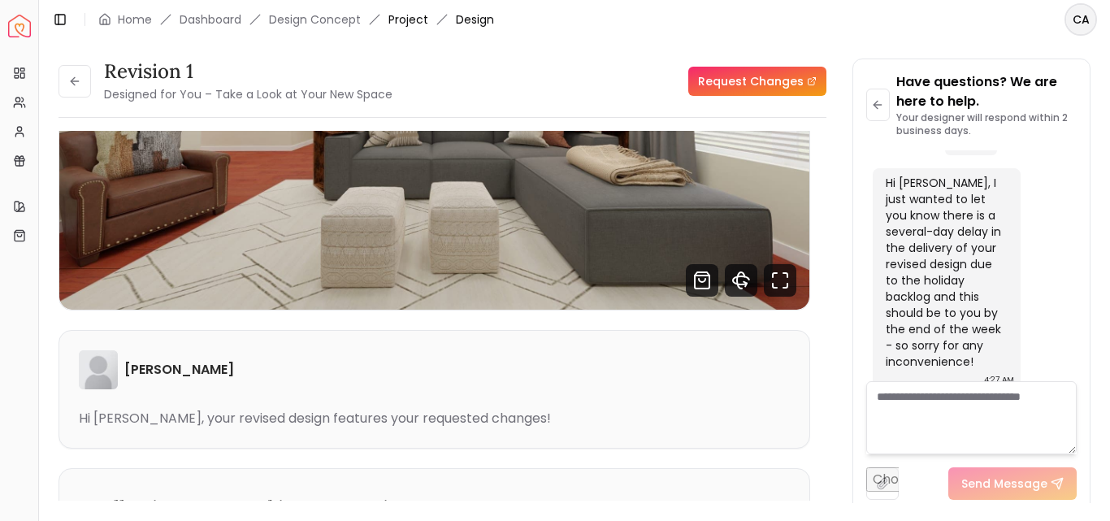
click at [397, 18] on link "Project" at bounding box center [408, 19] width 40 height 16
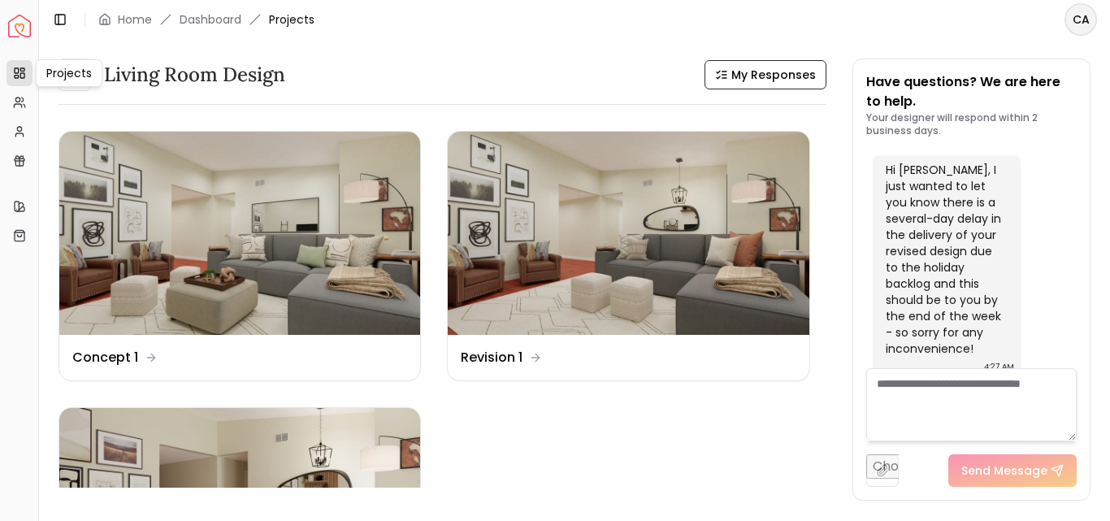
click at [20, 76] on icon at bounding box center [19, 73] width 13 height 13
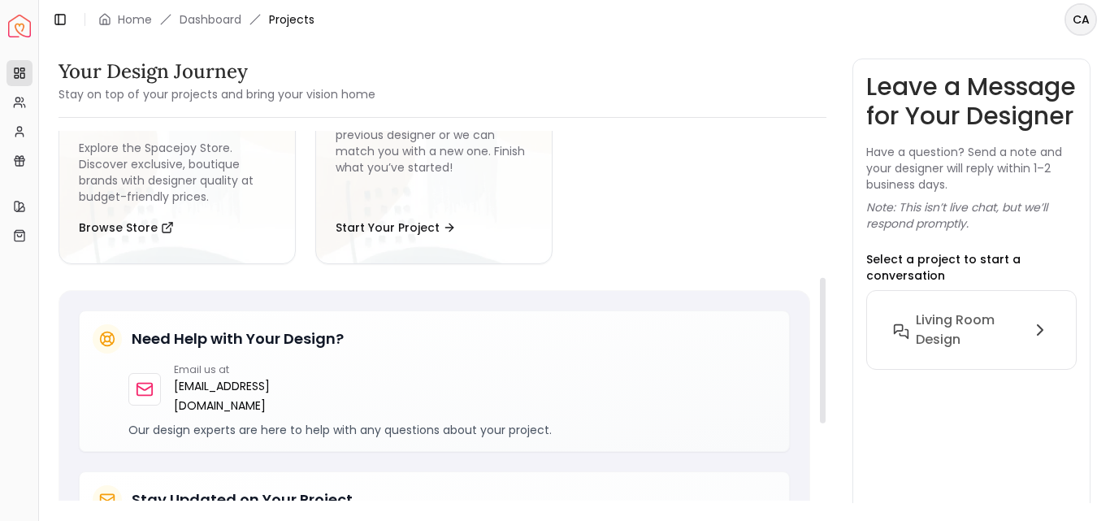
scroll to position [274, 0]
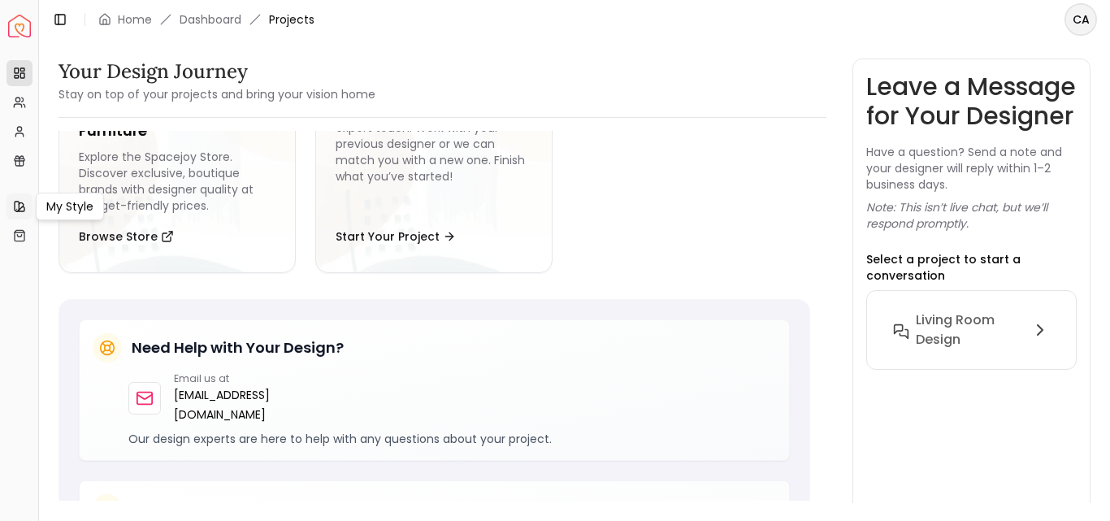
click at [19, 207] on icon at bounding box center [17, 207] width 4 height 10
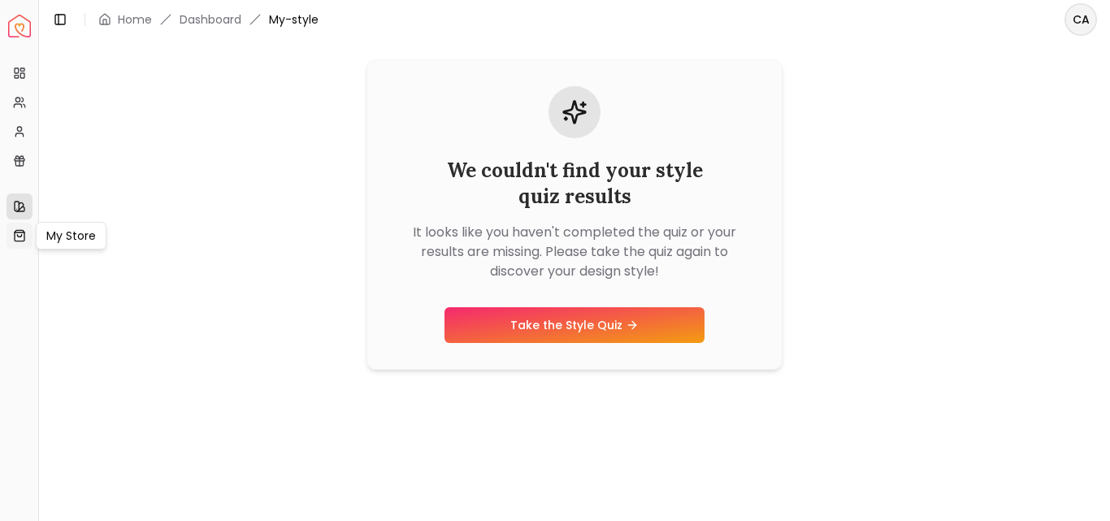
click at [15, 244] on link "My Store" at bounding box center [20, 236] width 26 height 26
click at [14, 22] on img "Spacejoy" at bounding box center [19, 26] width 23 height 23
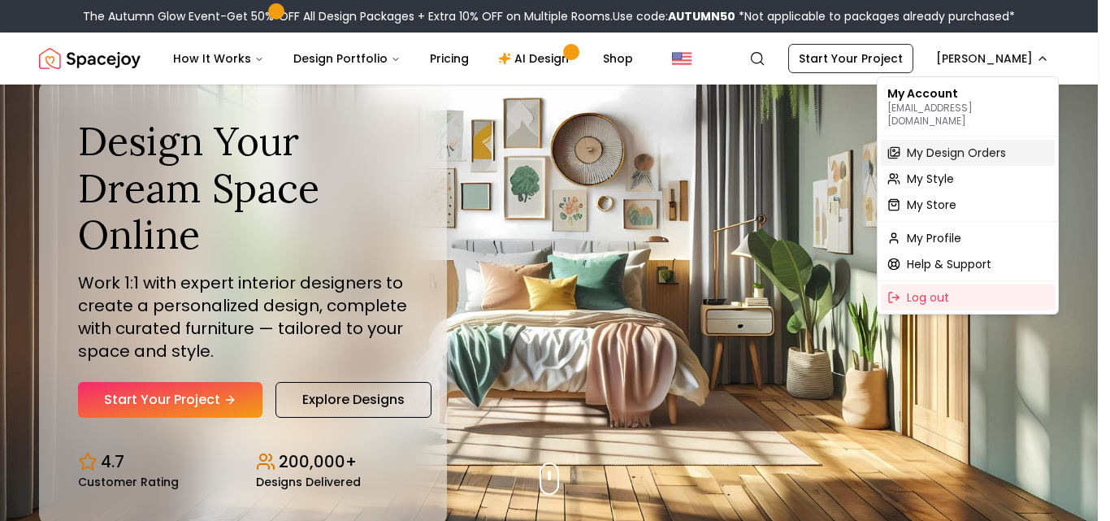
click at [941, 145] on span "My Design Orders" at bounding box center [956, 153] width 99 height 16
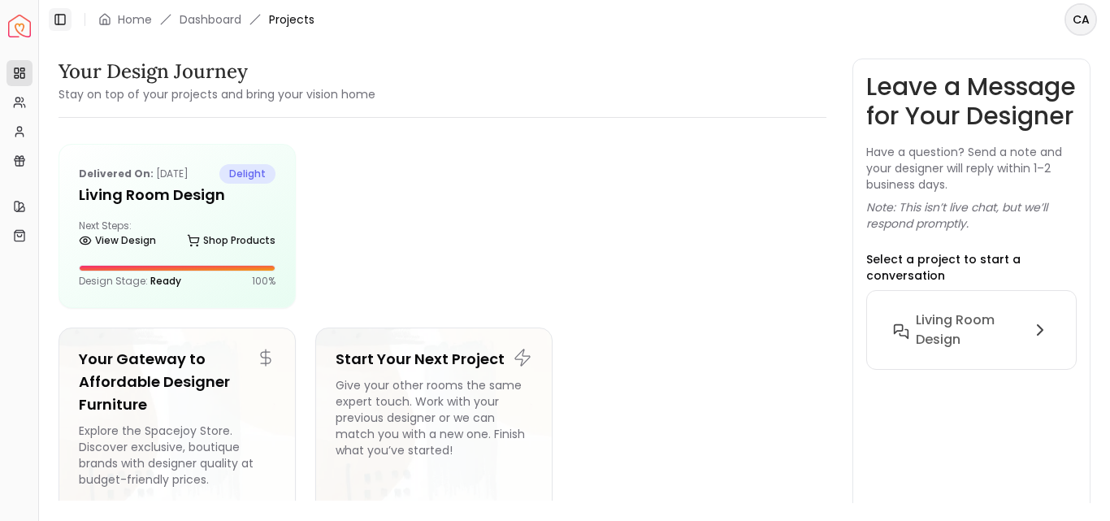
click at [61, 19] on icon at bounding box center [60, 19] width 13 height 13
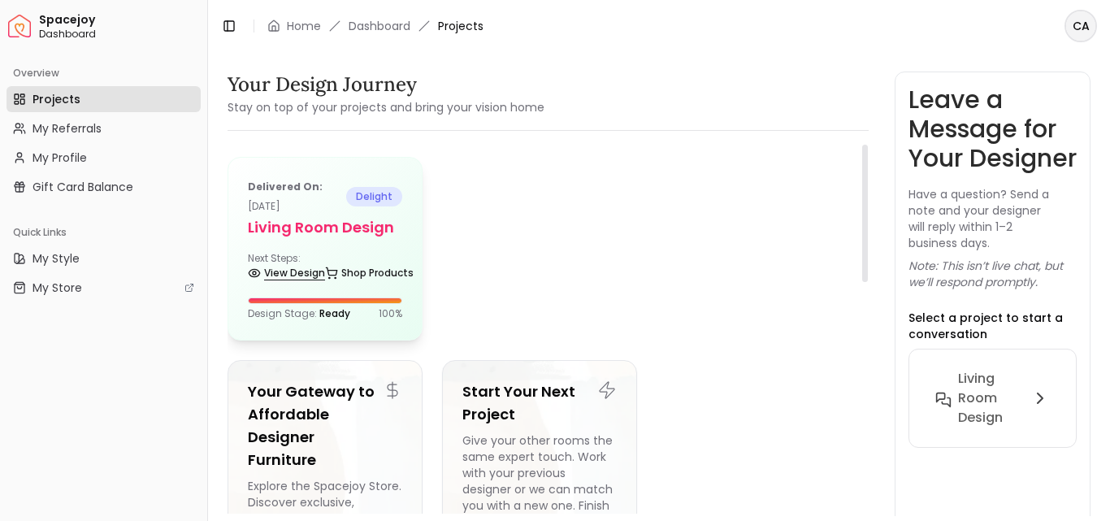
click at [296, 272] on link "View Design" at bounding box center [286, 273] width 77 height 23
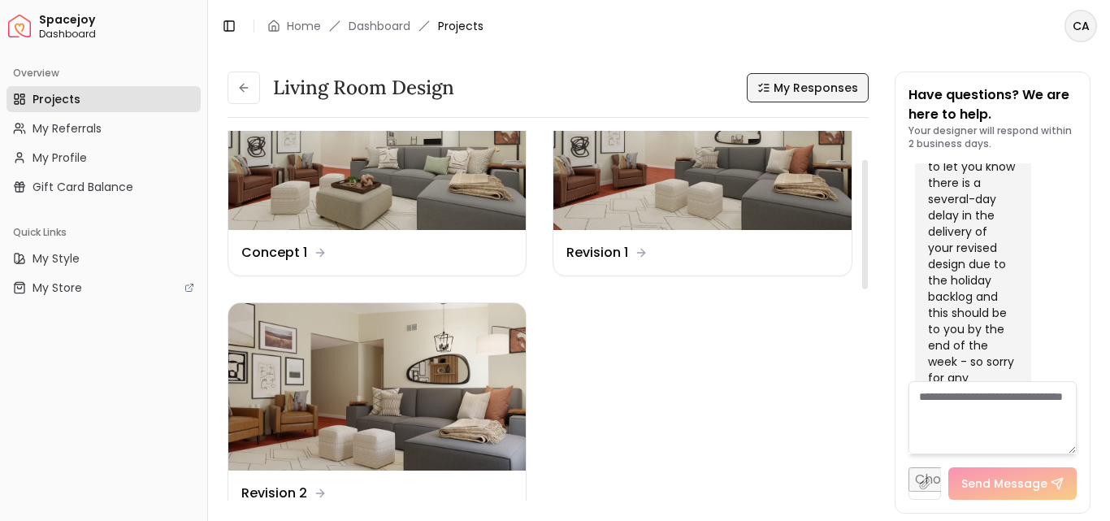
scroll to position [81, 0]
click at [808, 89] on span "My Responses" at bounding box center [816, 88] width 85 height 16
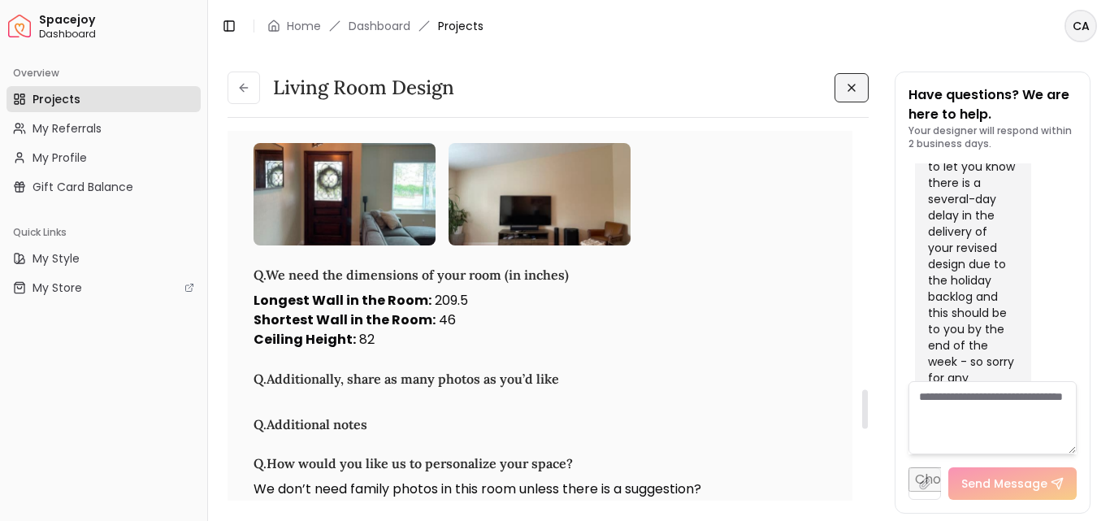
scroll to position [2438, 0]
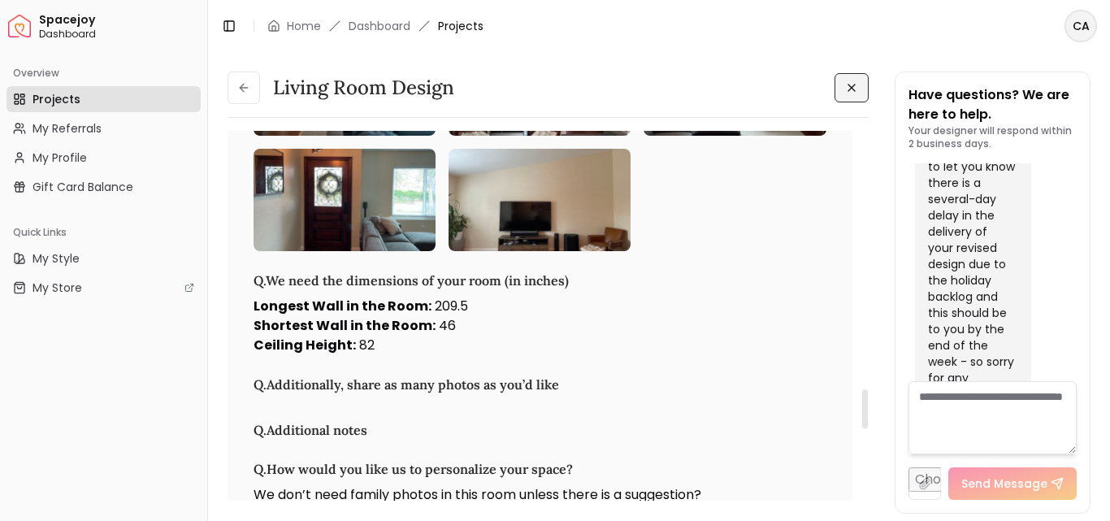
click at [531, 231] on img at bounding box center [540, 200] width 182 height 102
